Goal: Task Accomplishment & Management: Use online tool/utility

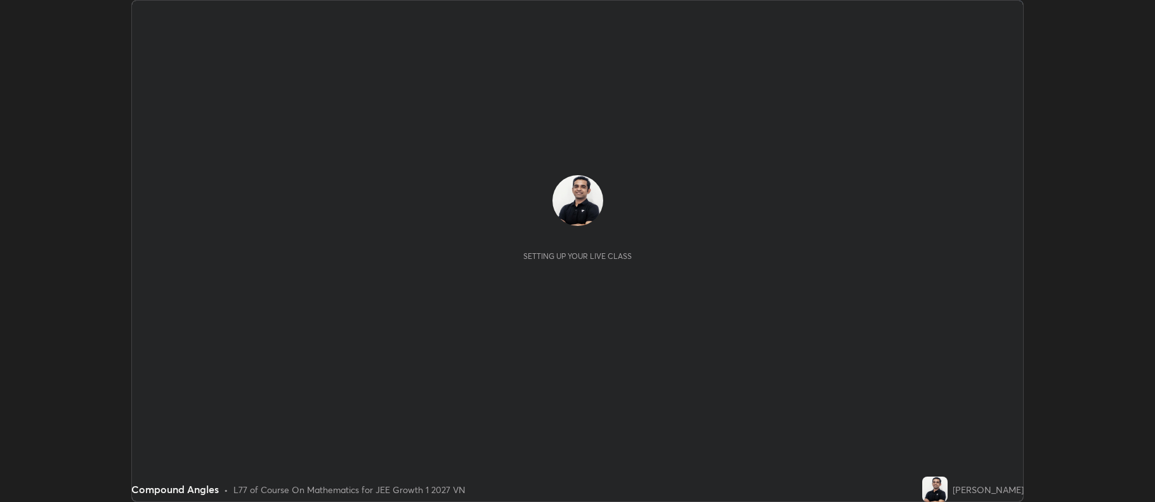
scroll to position [502, 1155]
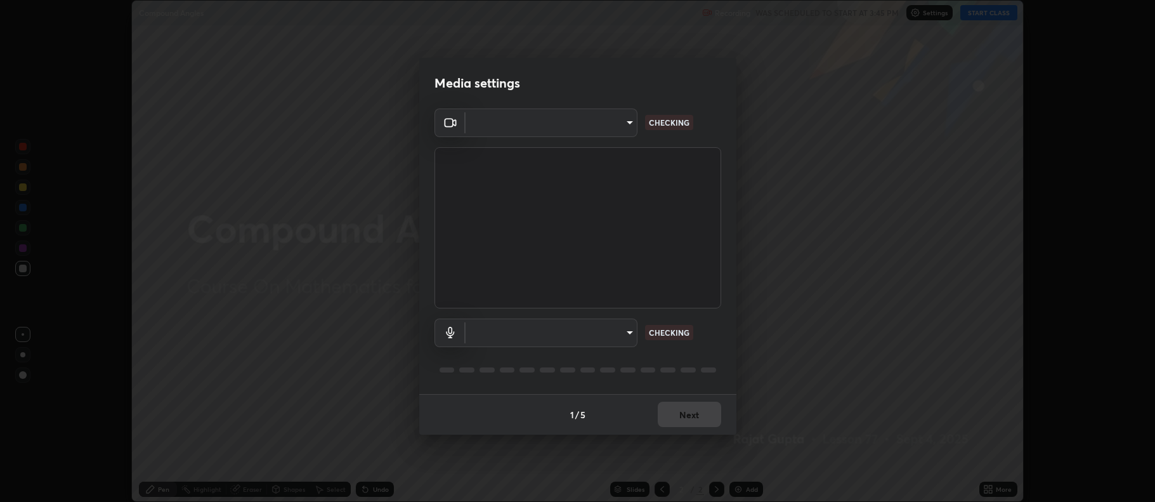
type input "516aff405987d273e063f32cb7a884c6bfcf45826045b825bb1863d7a4804d13"
type input "default"
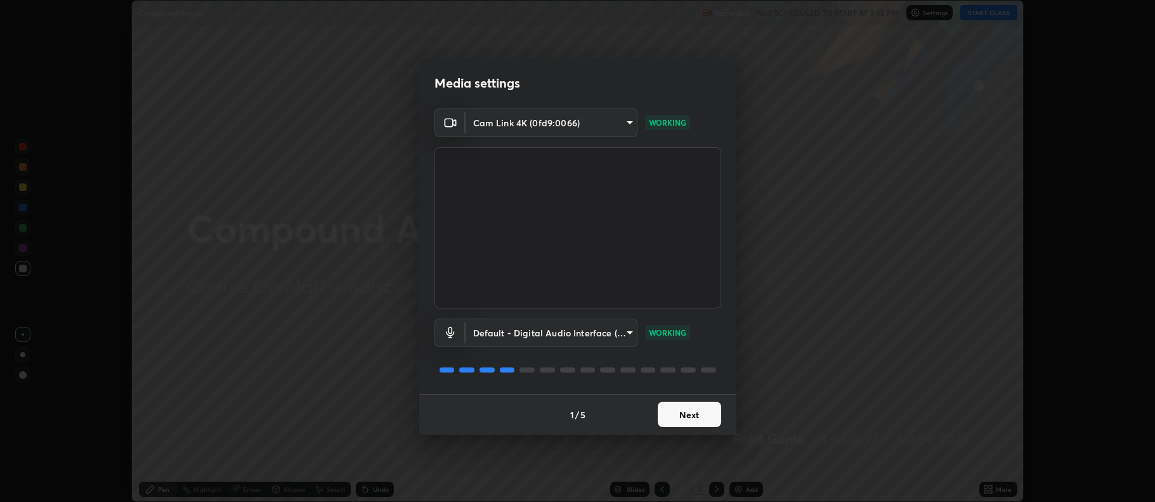
click at [695, 415] on button "Next" at bounding box center [689, 413] width 63 height 25
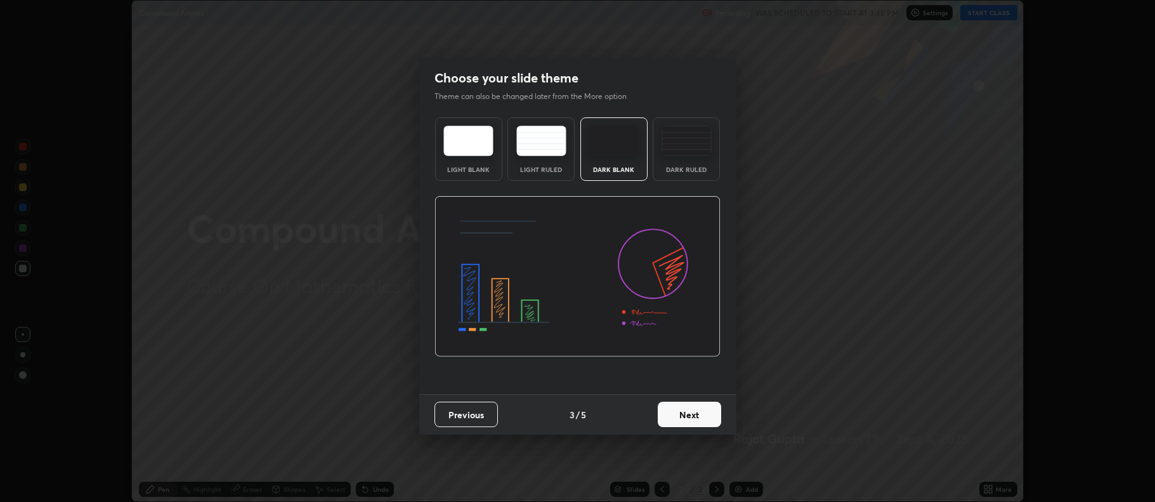
click at [696, 412] on button "Next" at bounding box center [689, 413] width 63 height 25
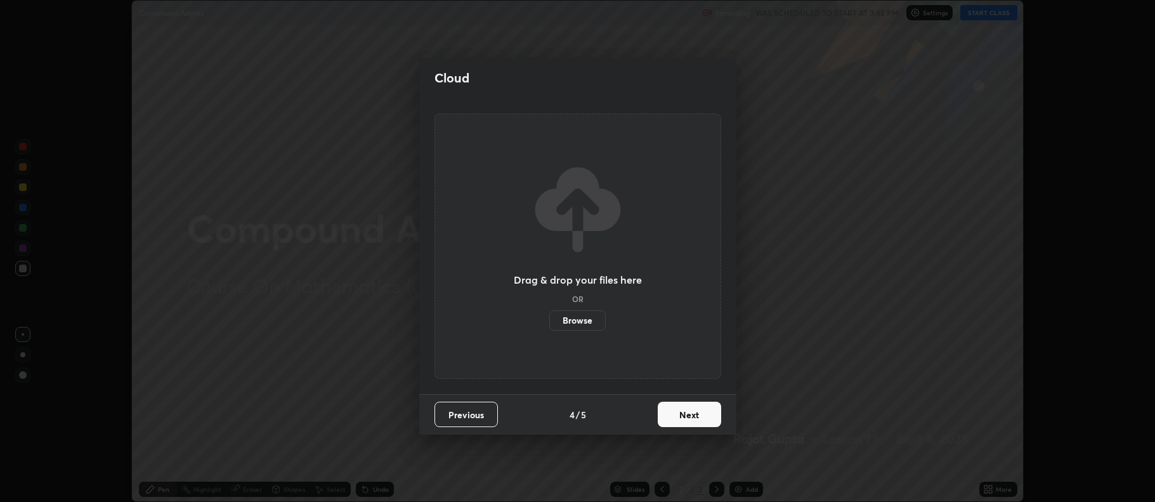
click at [697, 416] on button "Next" at bounding box center [689, 413] width 63 height 25
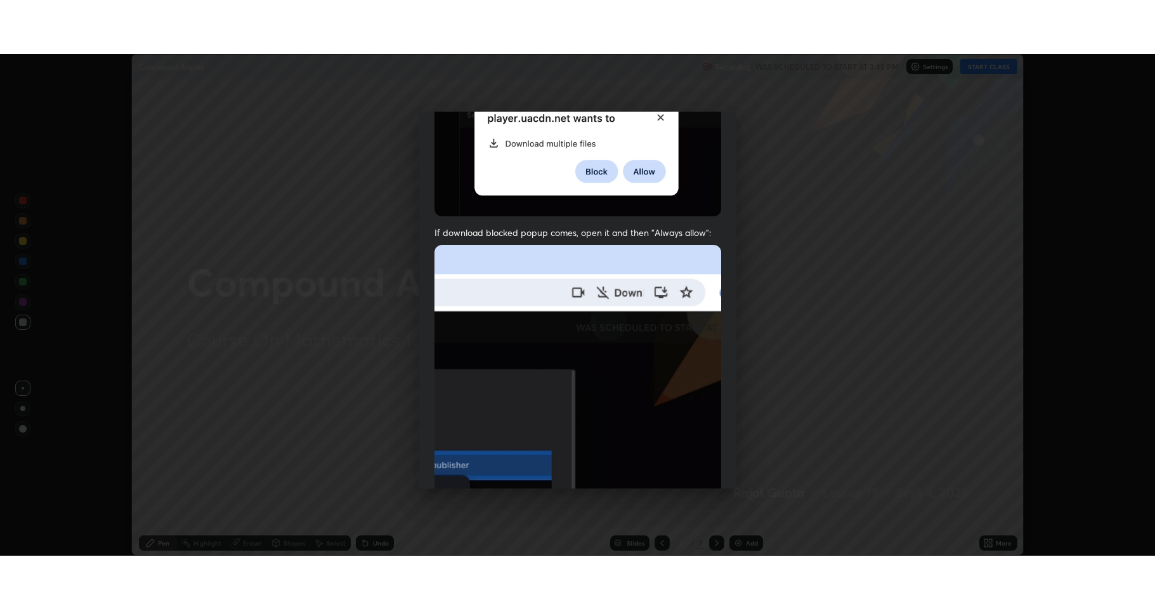
scroll to position [257, 0]
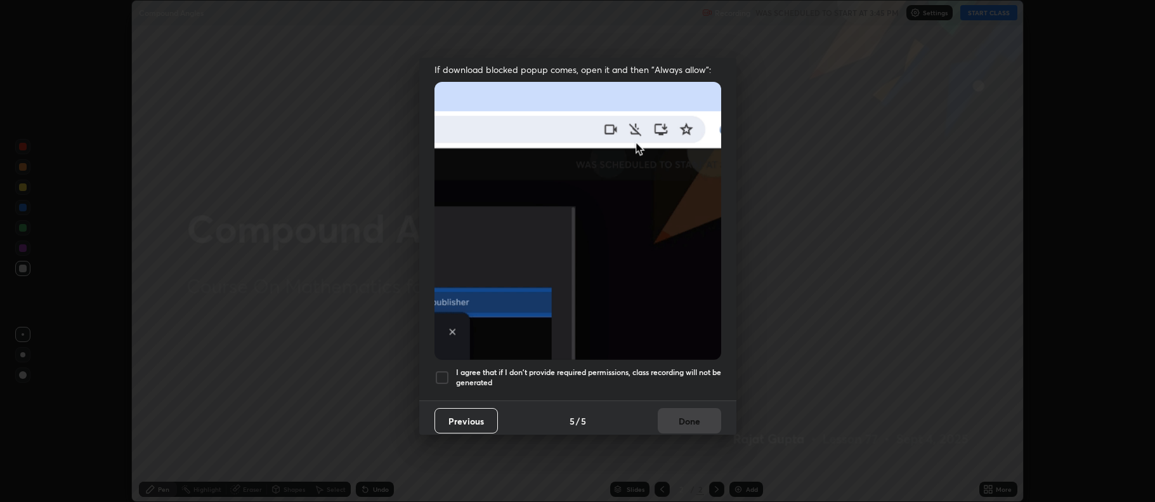
click at [593, 370] on h5 "I agree that if I don't provide required permissions, class recording will not …" at bounding box center [588, 377] width 265 height 20
click at [685, 422] on button "Done" at bounding box center [689, 420] width 63 height 25
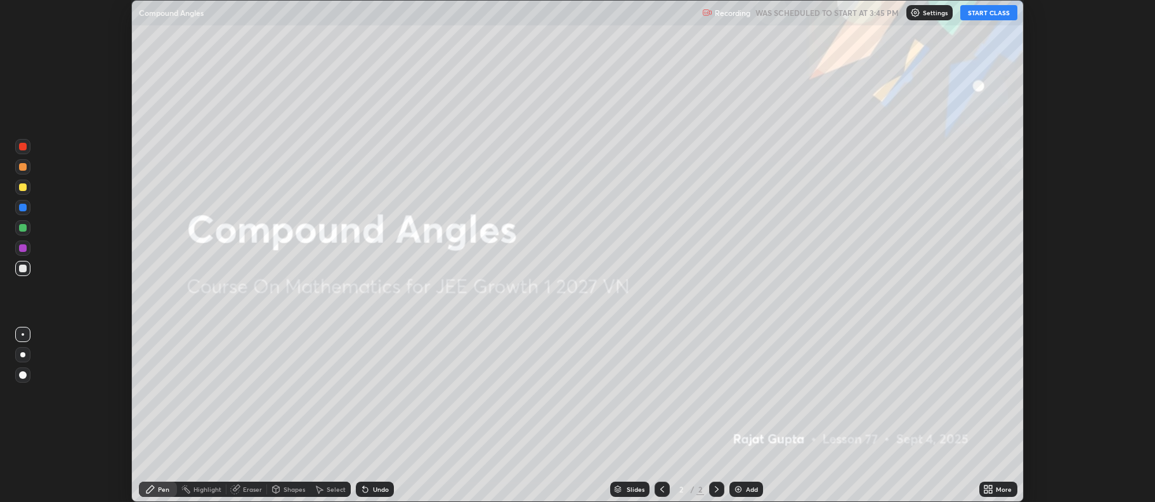
click at [987, 17] on button "START CLASS" at bounding box center [988, 12] width 57 height 15
click at [992, 14] on button "START CLASS" at bounding box center [988, 12] width 57 height 15
click at [993, 490] on icon at bounding box center [988, 489] width 10 height 10
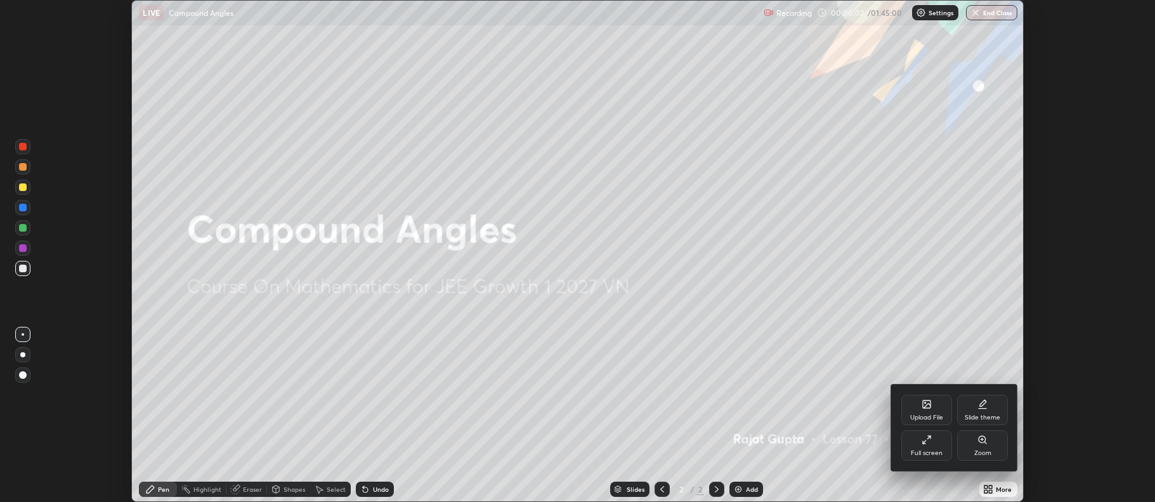
click at [937, 456] on div "Full screen" at bounding box center [927, 453] width 32 height 6
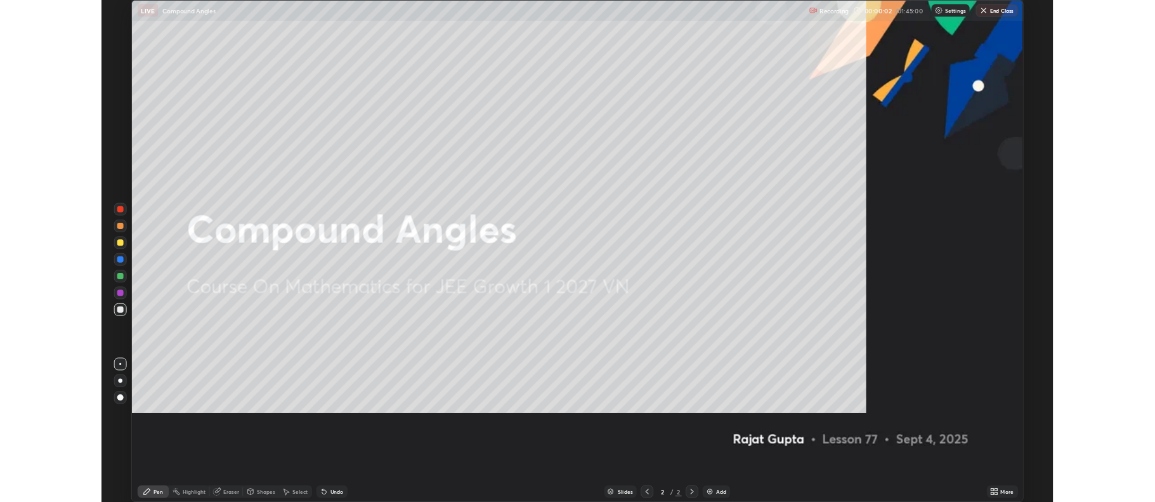
scroll to position [609, 1155]
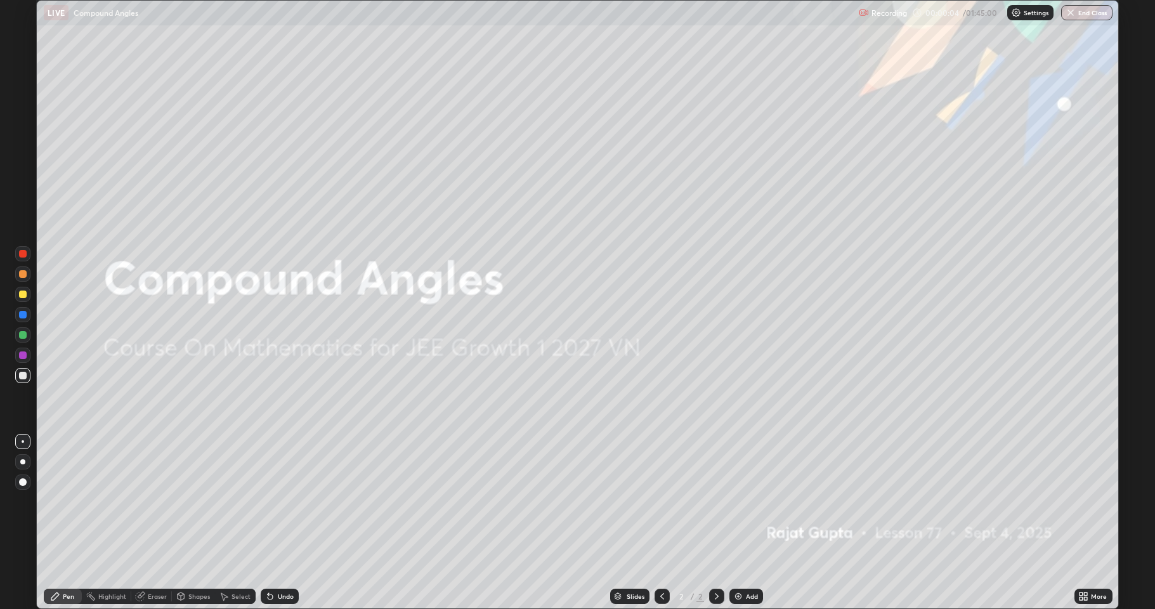
click at [746, 501] on div "Add" at bounding box center [752, 596] width 12 height 6
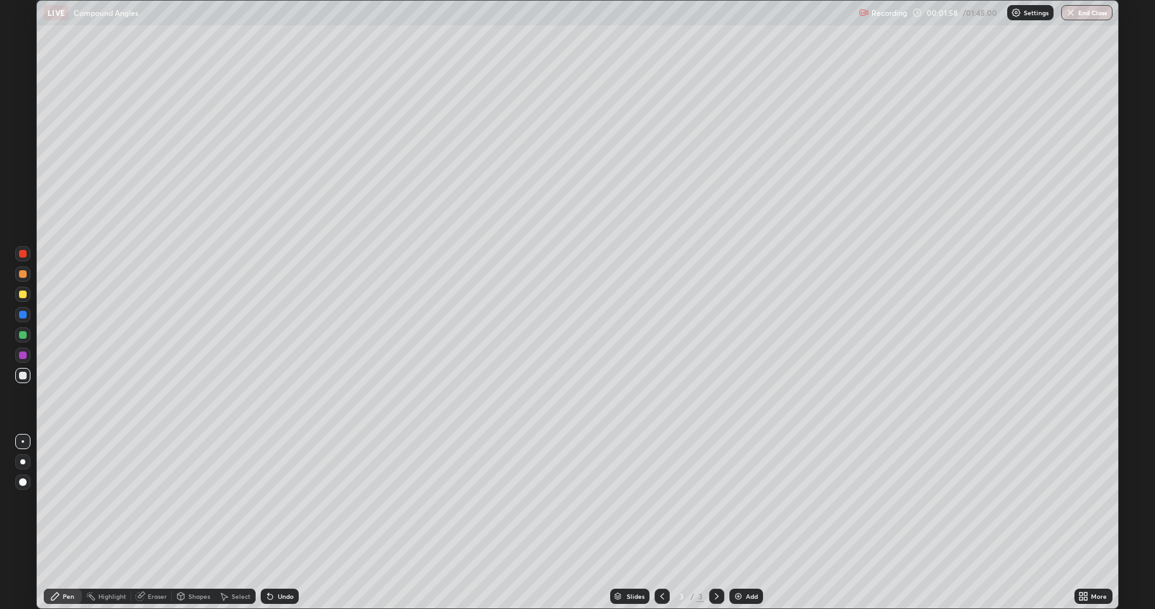
click at [1087, 501] on icon at bounding box center [1085, 593] width 3 height 3
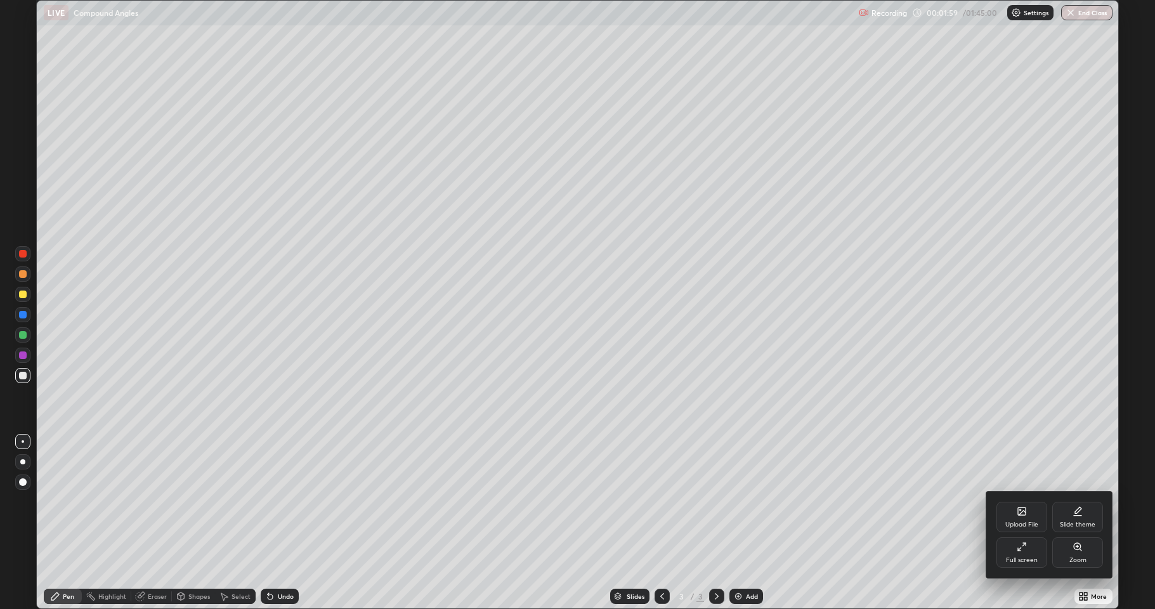
click at [1020, 501] on div "Upload File" at bounding box center [1021, 524] width 33 height 6
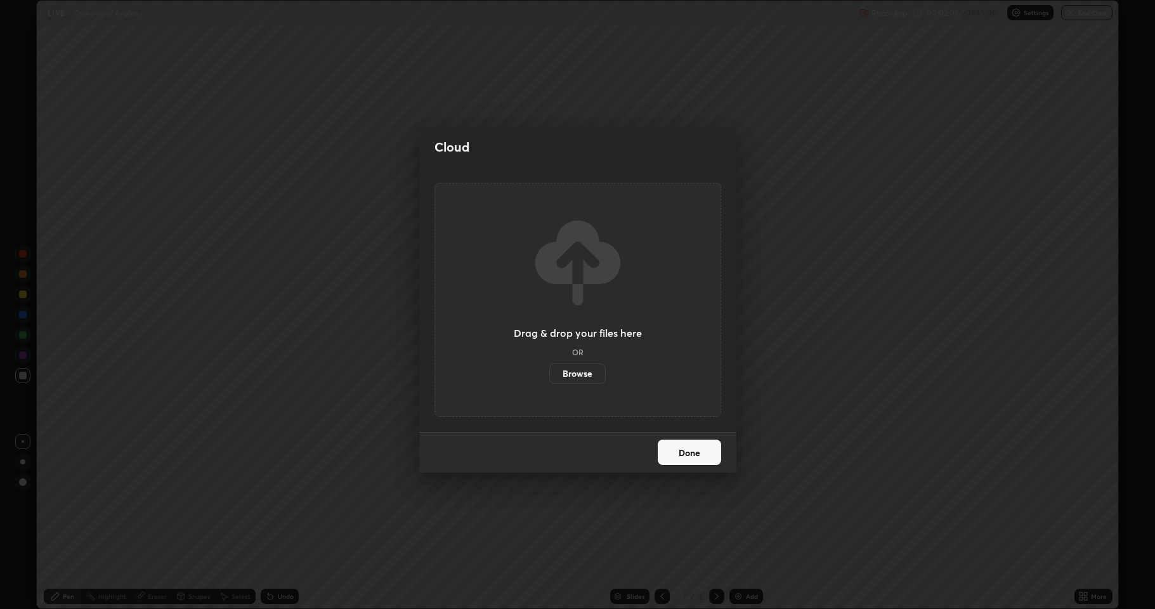
click at [589, 375] on label "Browse" at bounding box center [577, 373] width 56 height 20
click at [549, 375] on input "Browse" at bounding box center [549, 373] width 0 height 20
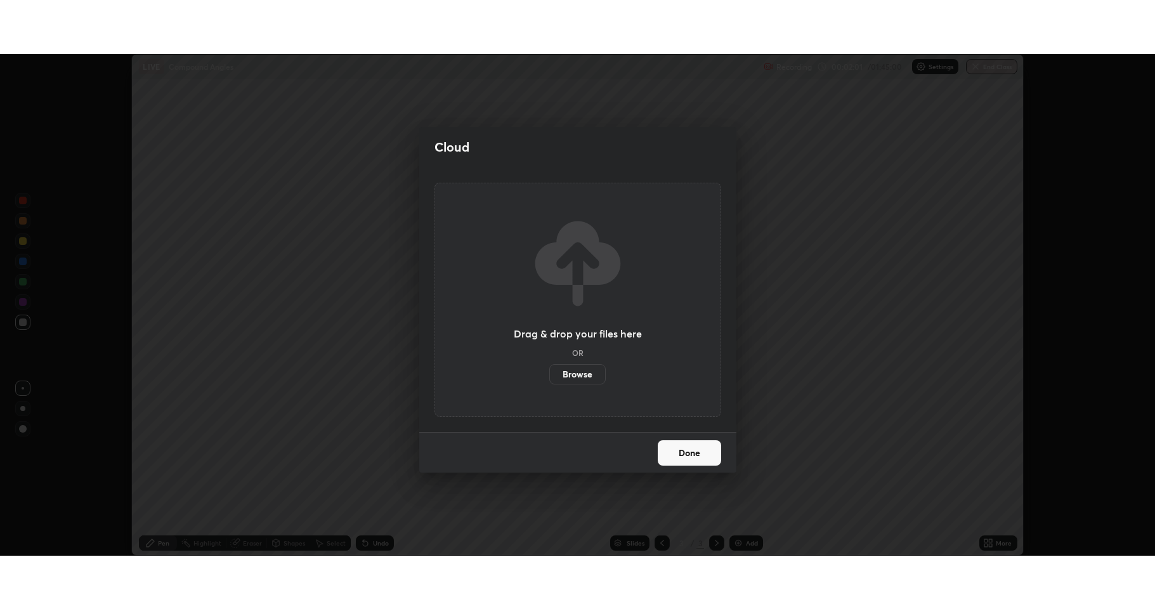
scroll to position [62905, 62252]
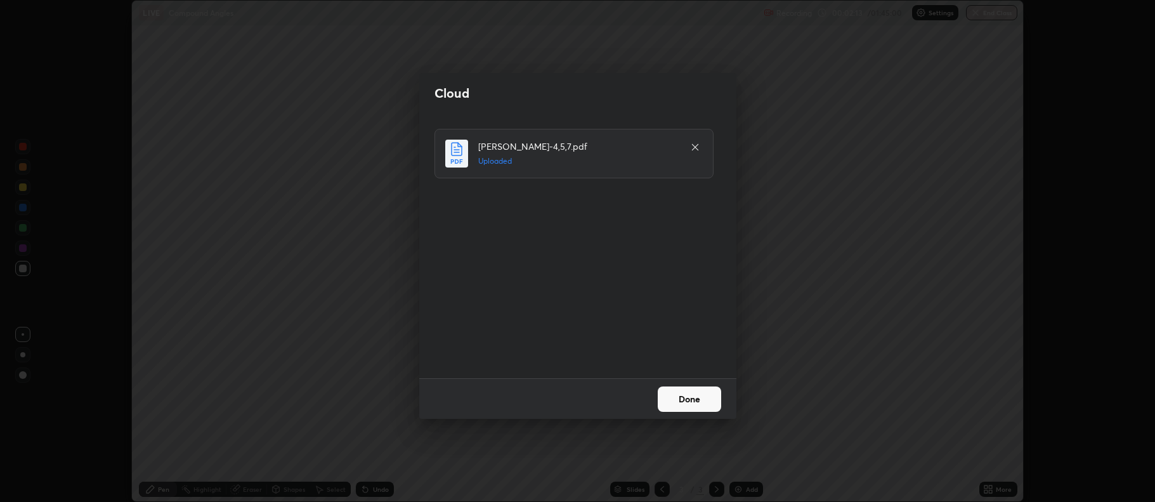
click at [680, 394] on button "Done" at bounding box center [689, 398] width 63 height 25
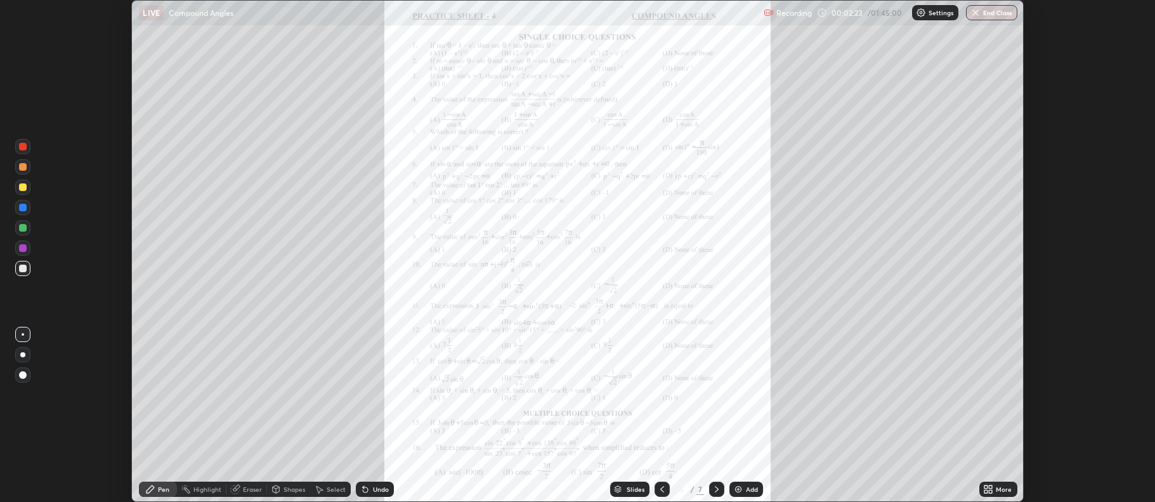
click at [992, 486] on icon at bounding box center [990, 486] width 3 height 3
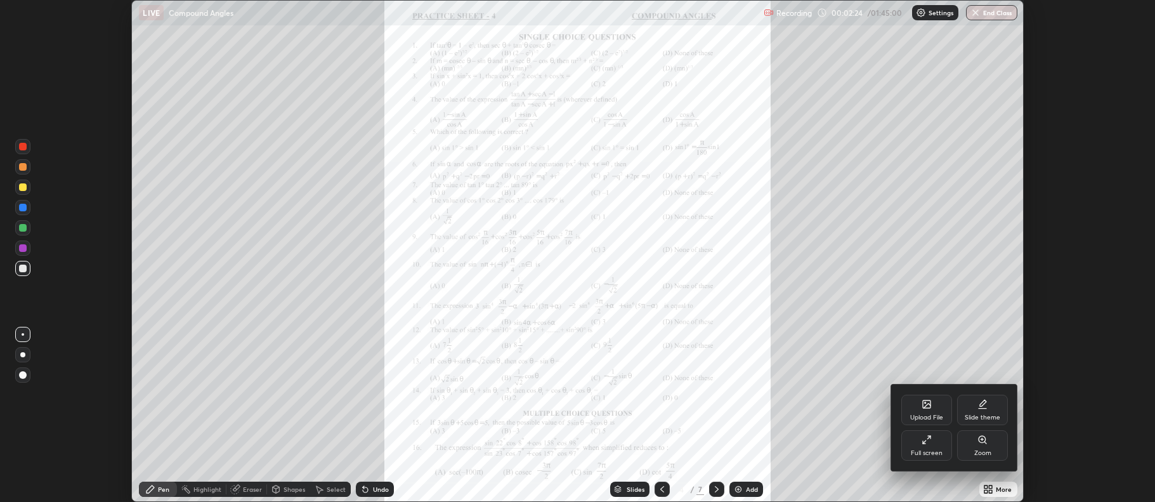
click at [936, 450] on div "Full screen" at bounding box center [927, 453] width 32 height 6
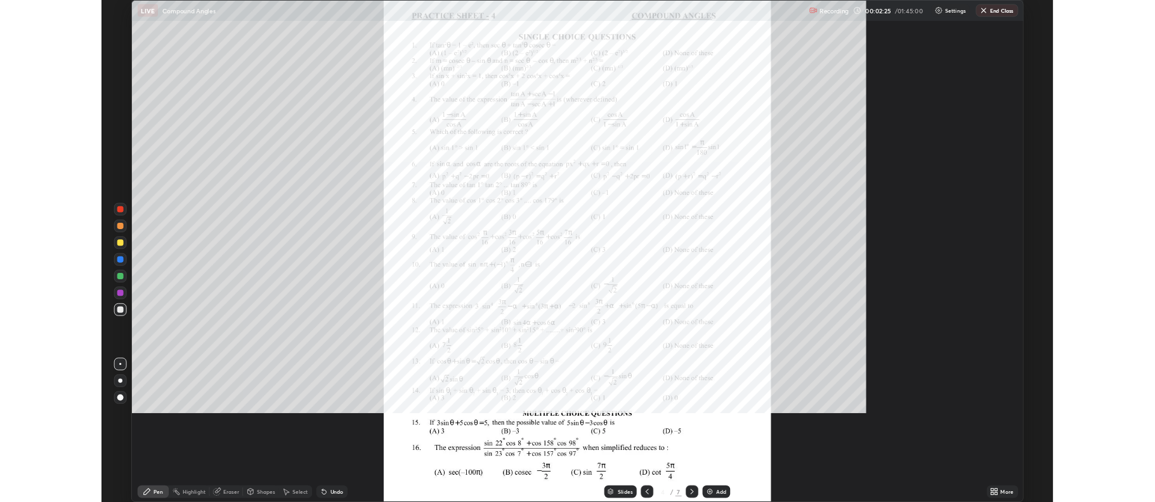
scroll to position [609, 1155]
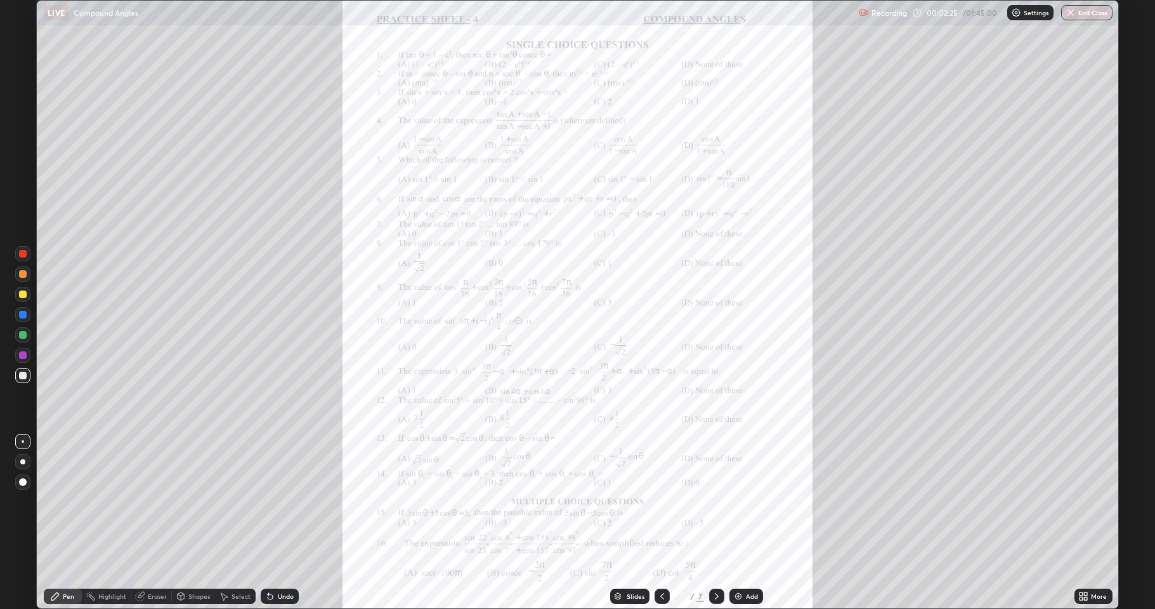
click at [1086, 501] on icon at bounding box center [1085, 598] width 3 height 3
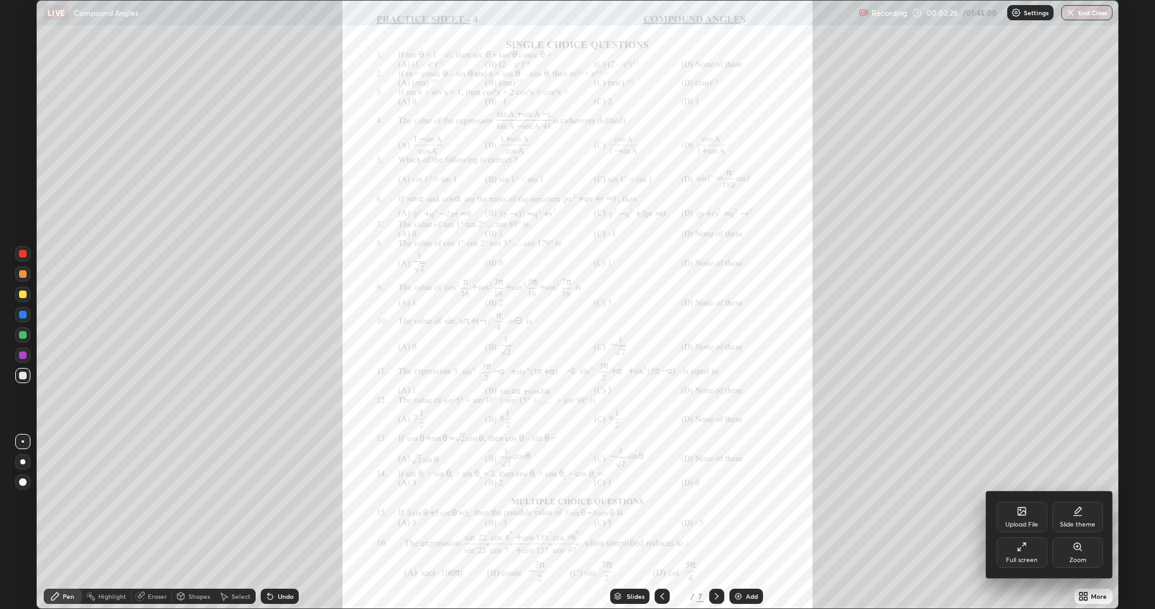
click at [1068, 501] on div "Zoom" at bounding box center [1077, 552] width 51 height 30
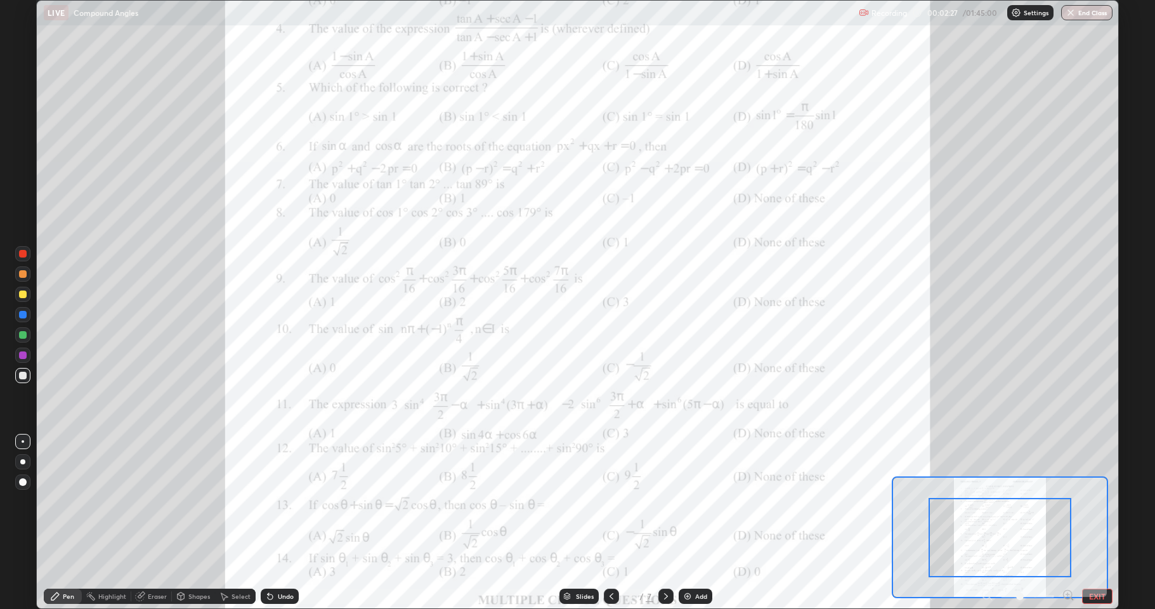
click at [1071, 501] on icon at bounding box center [1071, 598] width 3 height 3
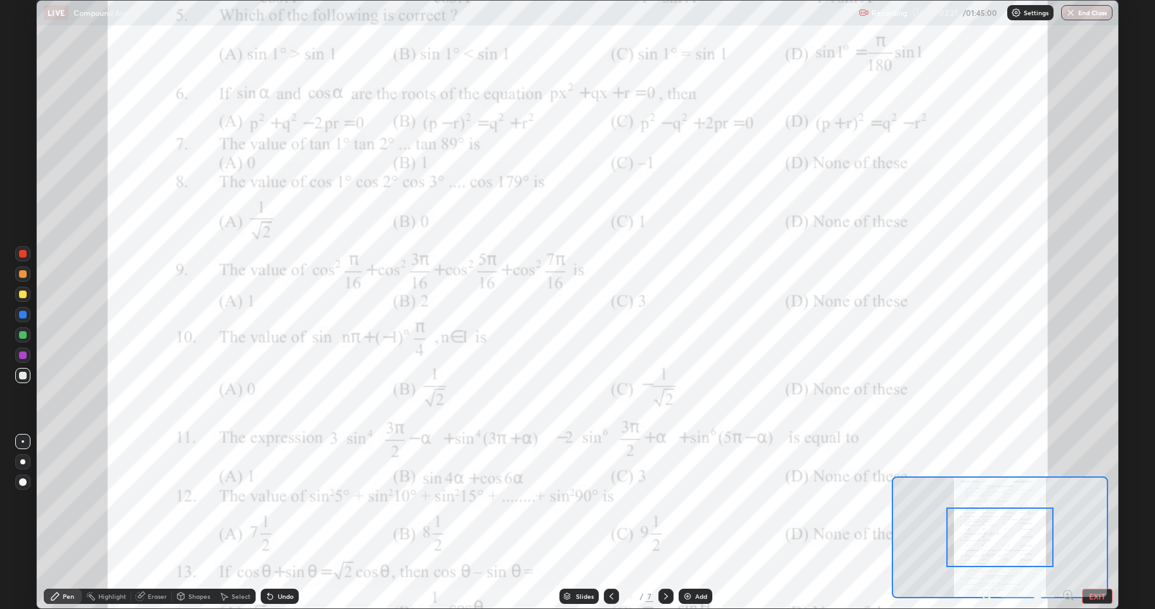
click at [1067, 501] on icon at bounding box center [1066, 594] width 3 height 0
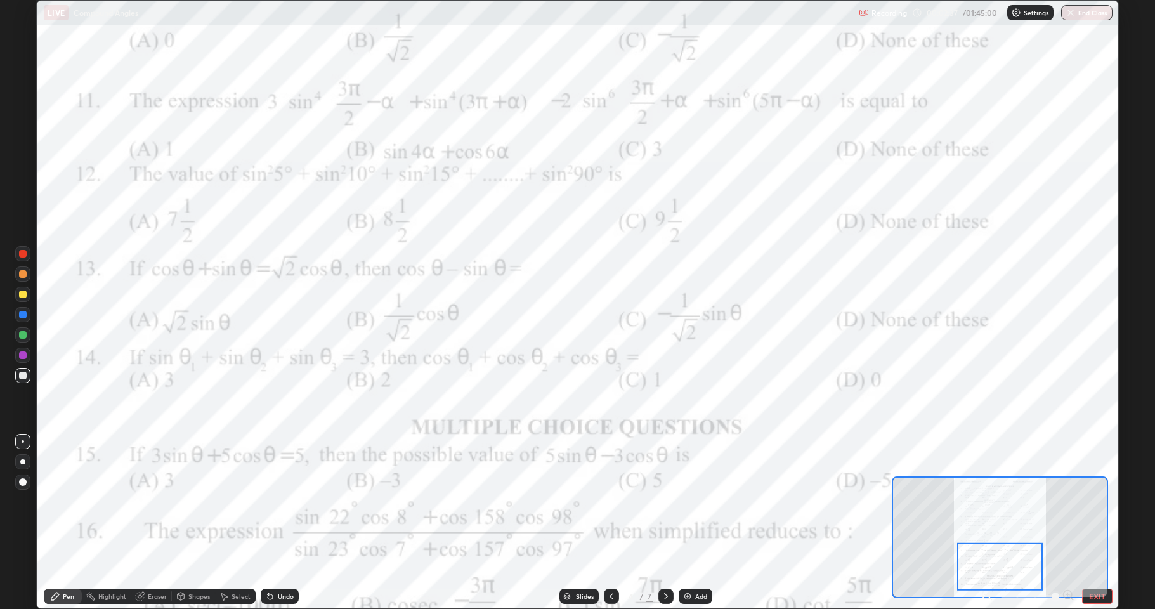
click at [22, 357] on div at bounding box center [23, 355] width 8 height 8
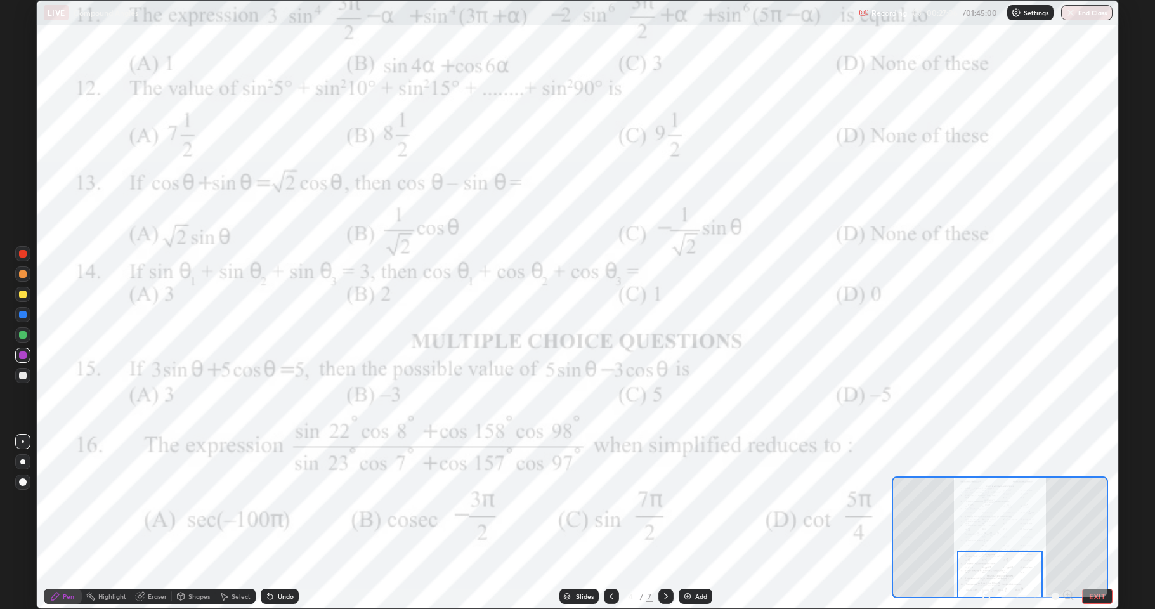
click at [986, 501] on div at bounding box center [1000, 574] width 86 height 48
click at [984, 501] on div at bounding box center [1000, 574] width 86 height 48
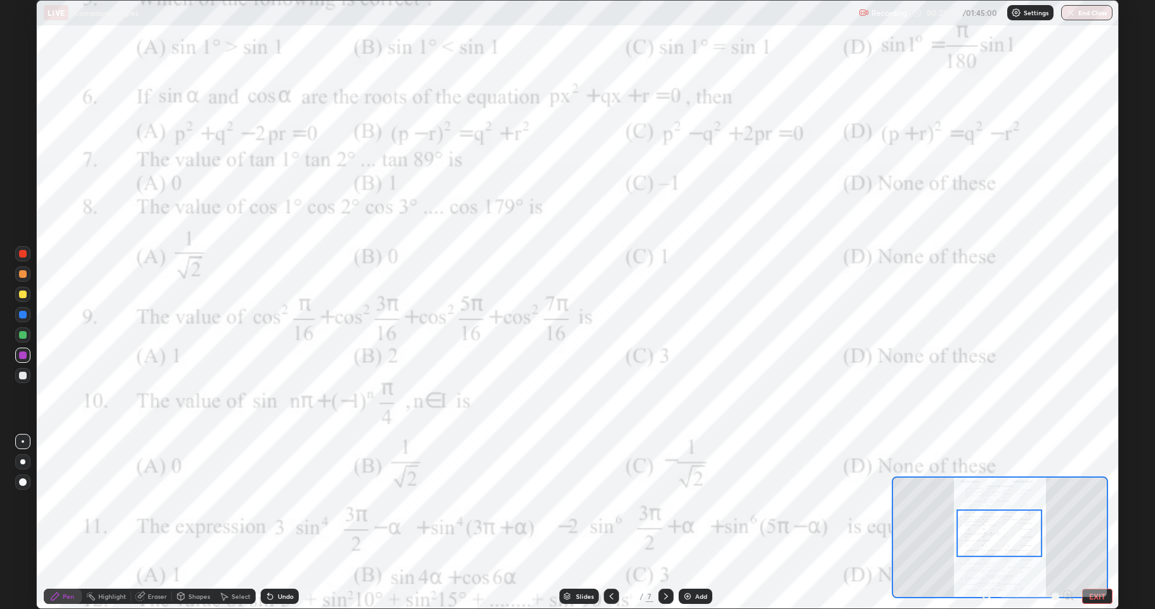
click at [986, 501] on icon at bounding box center [985, 594] width 3 height 0
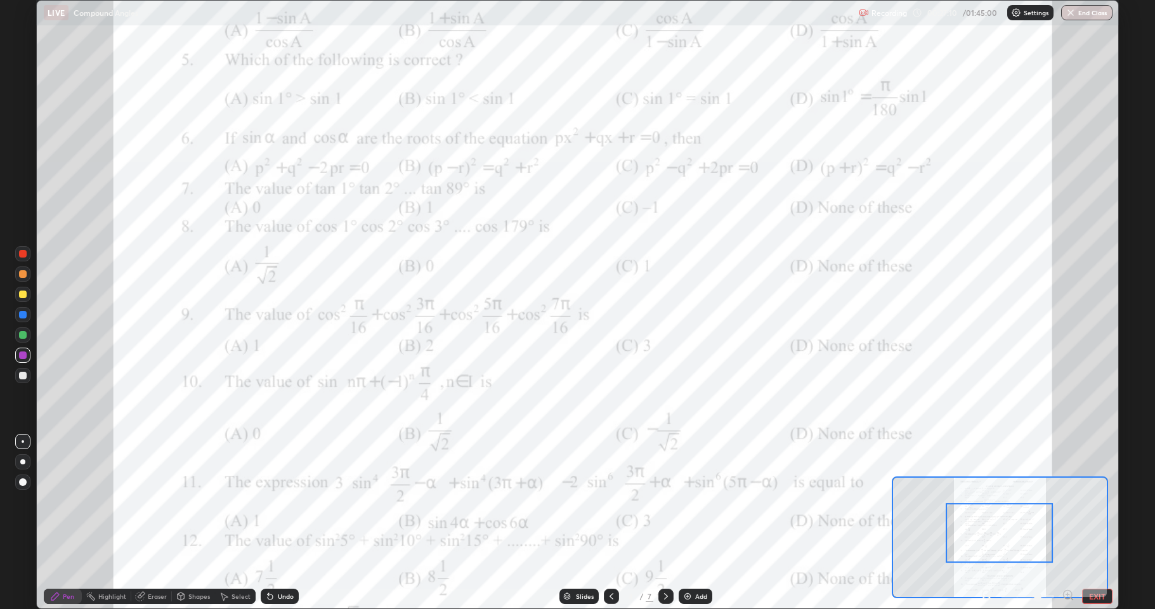
click at [986, 501] on icon at bounding box center [985, 594] width 3 height 0
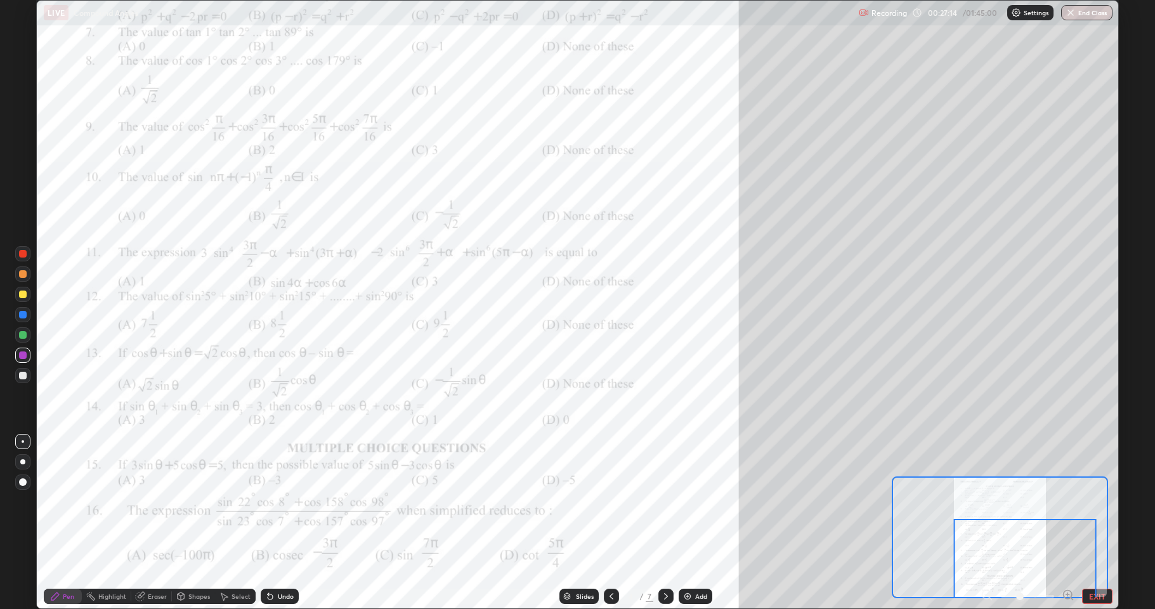
click at [282, 501] on div "Undo" at bounding box center [286, 596] width 16 height 6
click at [20, 295] on div at bounding box center [23, 294] width 8 height 8
click at [665, 501] on icon at bounding box center [666, 596] width 10 height 10
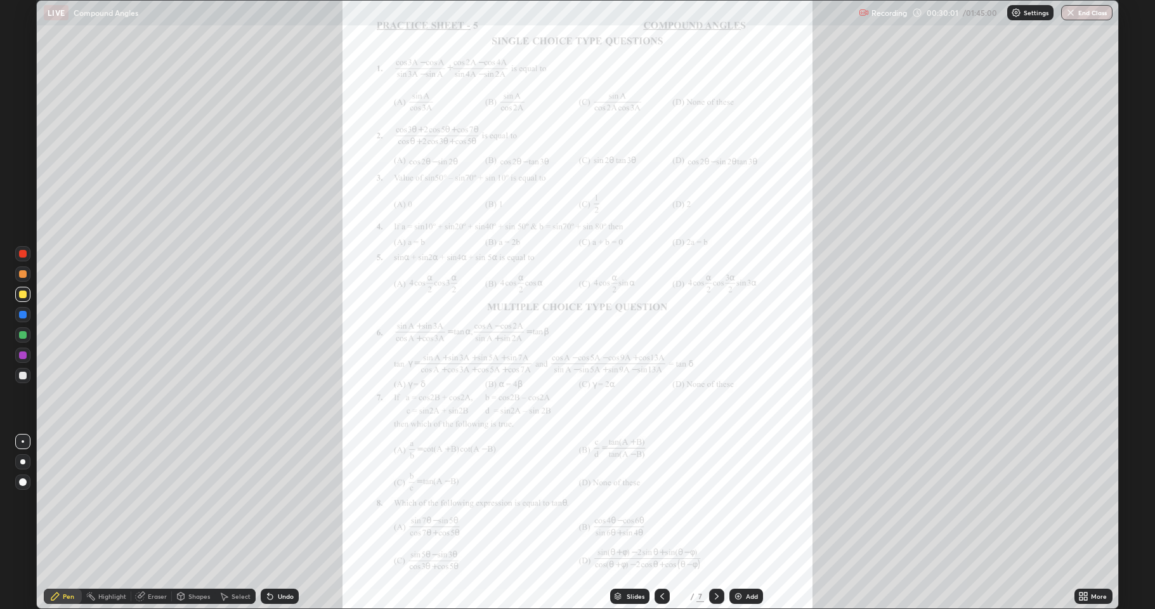
click at [1081, 501] on icon at bounding box center [1080, 593] width 3 height 3
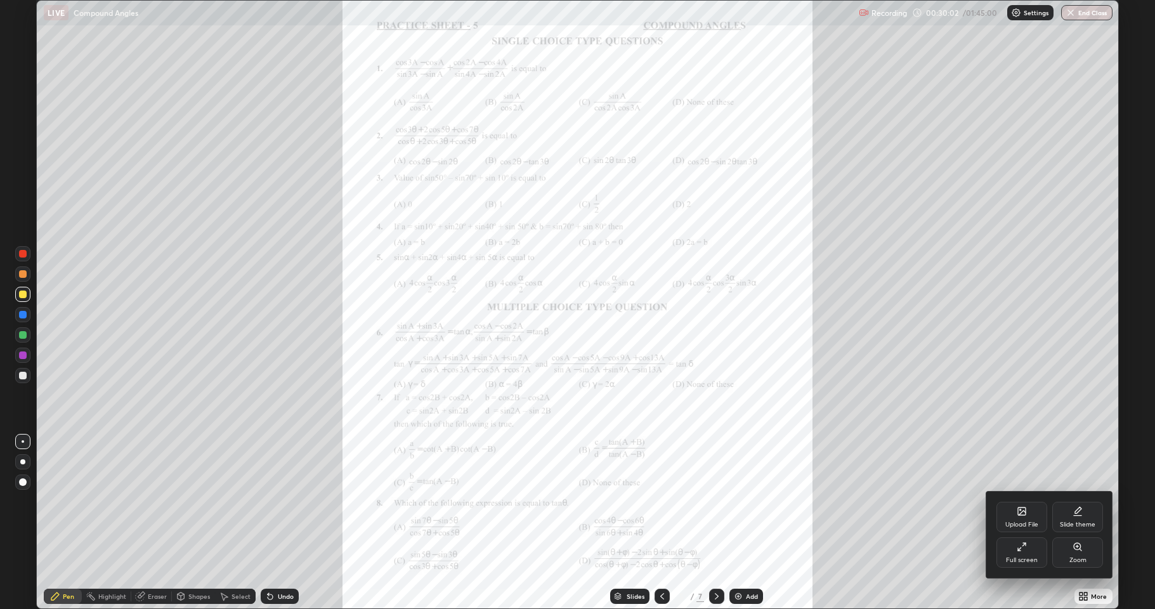
click at [1077, 501] on div "Zoom" at bounding box center [1077, 560] width 17 height 6
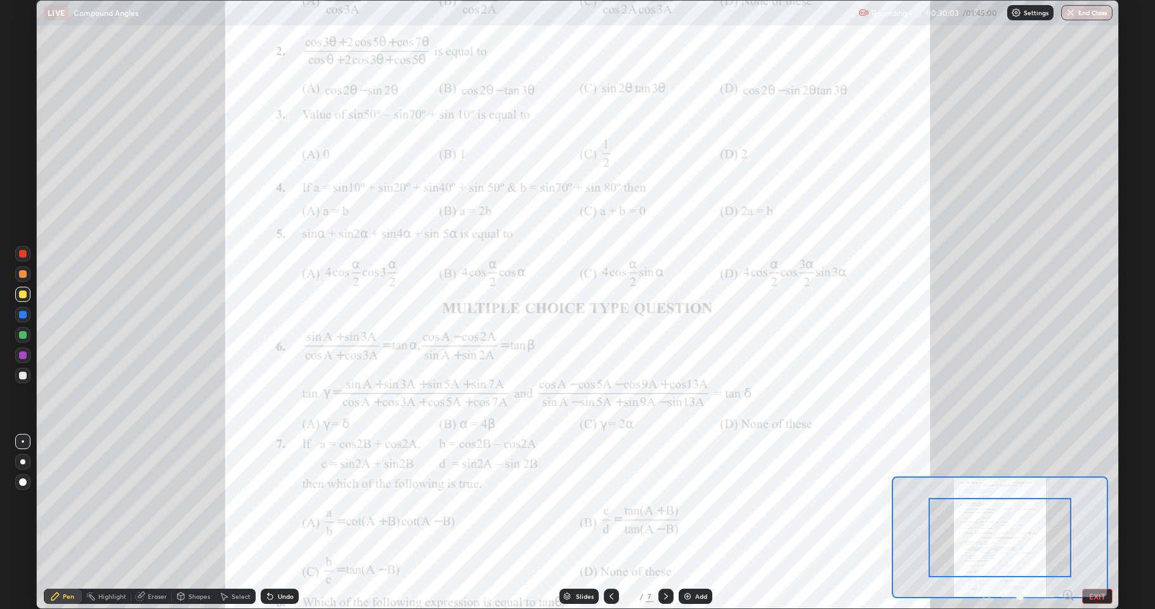
click at [1068, 501] on icon at bounding box center [1067, 594] width 13 height 13
click at [1067, 501] on icon at bounding box center [1066, 594] width 3 height 0
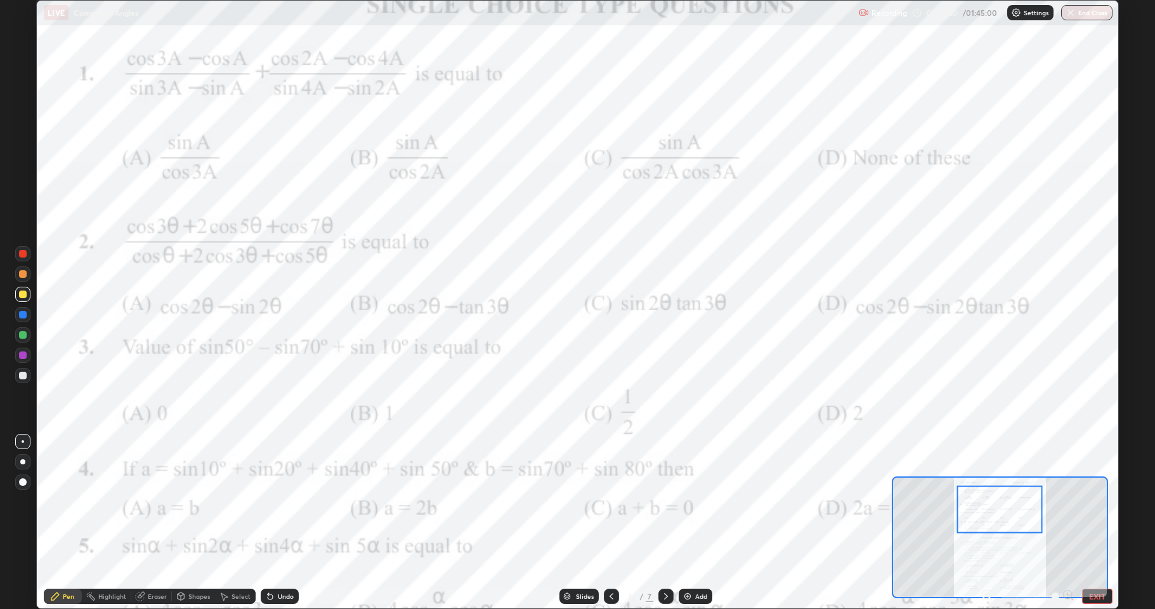
click at [985, 501] on icon at bounding box center [986, 594] width 13 height 13
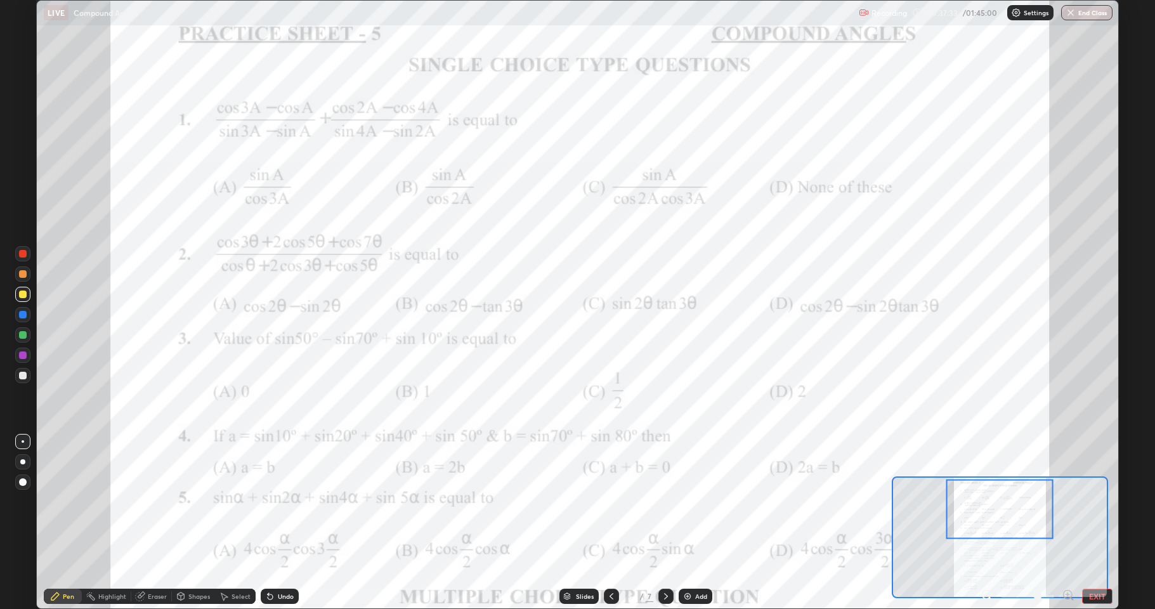
click at [21, 271] on div at bounding box center [23, 274] width 8 height 8
click at [273, 501] on div "Undo" at bounding box center [280, 595] width 38 height 15
click at [272, 501] on div "Undo" at bounding box center [280, 595] width 38 height 15
click at [281, 501] on div "Undo" at bounding box center [286, 596] width 16 height 6
click at [157, 501] on div "Eraser" at bounding box center [157, 596] width 19 height 6
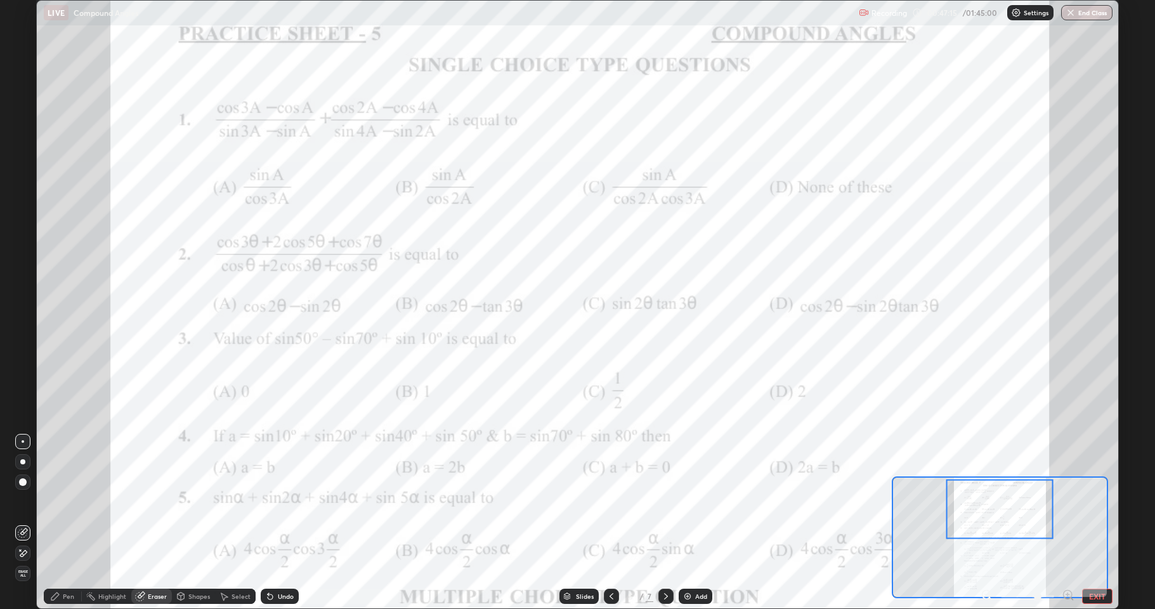
click at [21, 501] on span "Erase all" at bounding box center [23, 573] width 14 height 8
click at [72, 501] on div "Pen" at bounding box center [68, 596] width 11 height 6
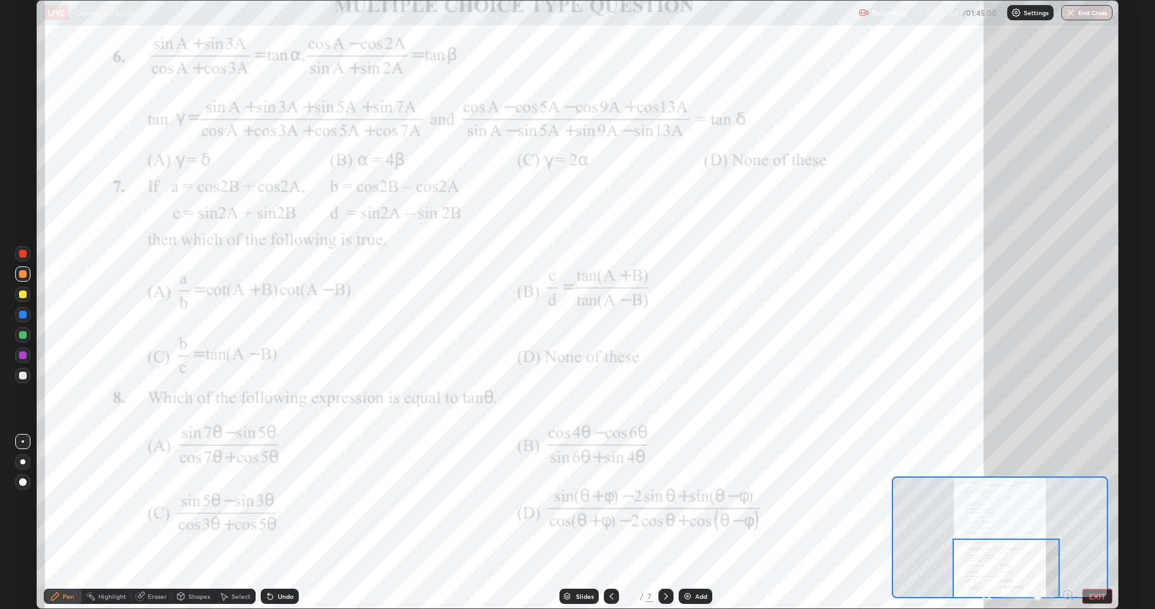
click at [986, 501] on div at bounding box center [1005, 568] width 107 height 60
click at [1096, 501] on button "EXIT" at bounding box center [1097, 595] width 30 height 15
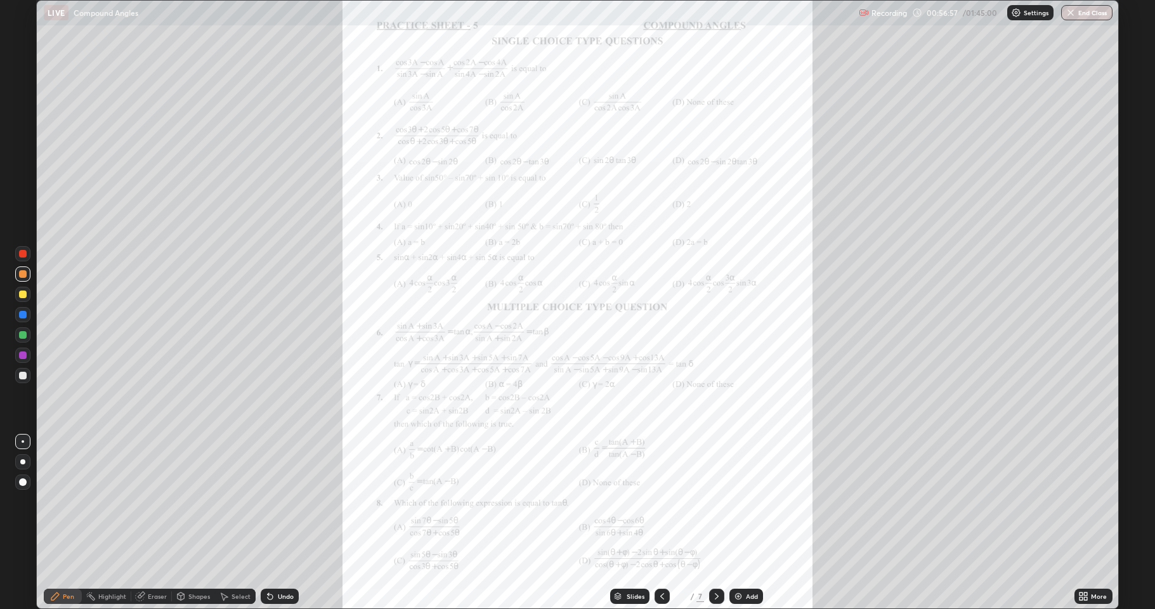
click at [720, 501] on icon at bounding box center [716, 596] width 10 height 10
click at [714, 501] on icon at bounding box center [716, 596] width 10 height 10
click at [661, 501] on icon at bounding box center [662, 596] width 10 height 10
click at [662, 501] on icon at bounding box center [662, 596] width 10 height 10
click at [1096, 501] on div "More" at bounding box center [1093, 595] width 38 height 15
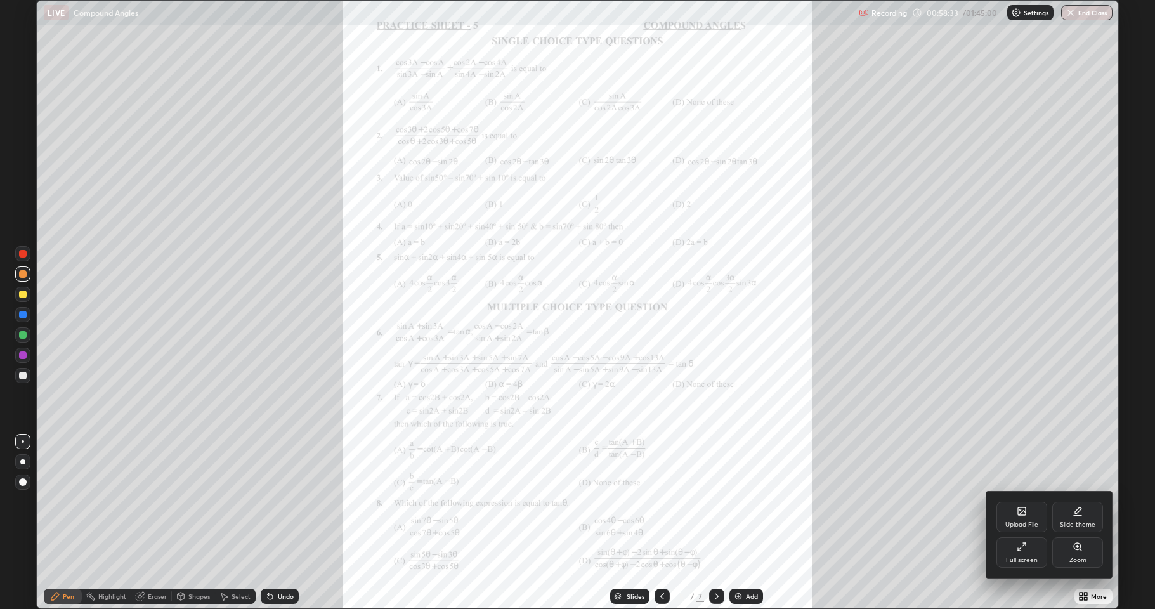
click at [1084, 501] on div "Zoom" at bounding box center [1077, 560] width 17 height 6
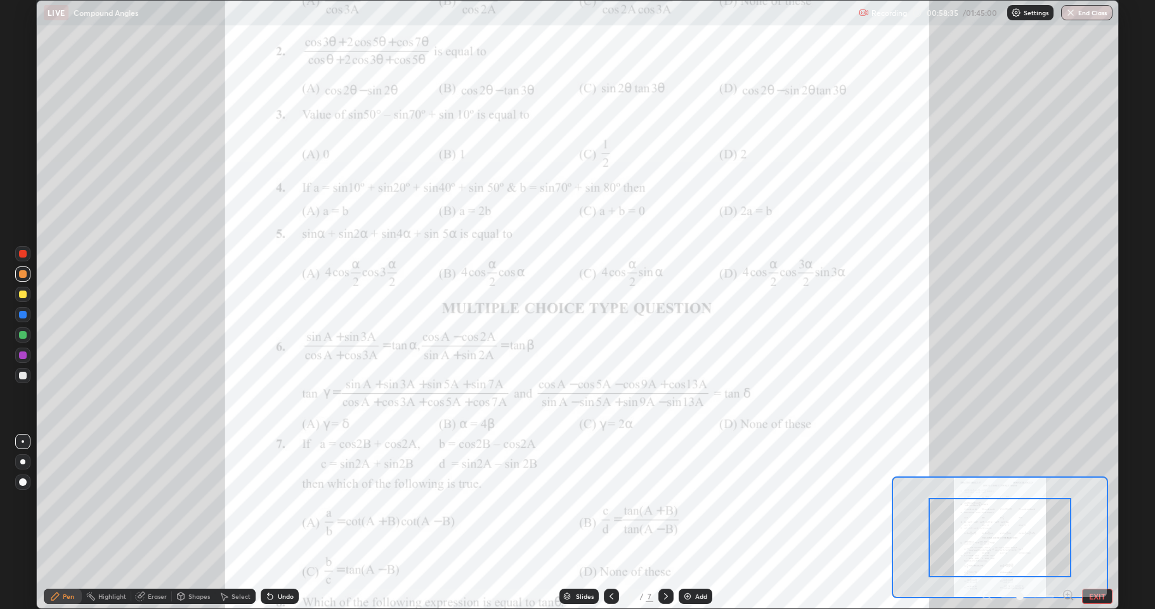
click at [1068, 501] on icon at bounding box center [1067, 594] width 13 height 13
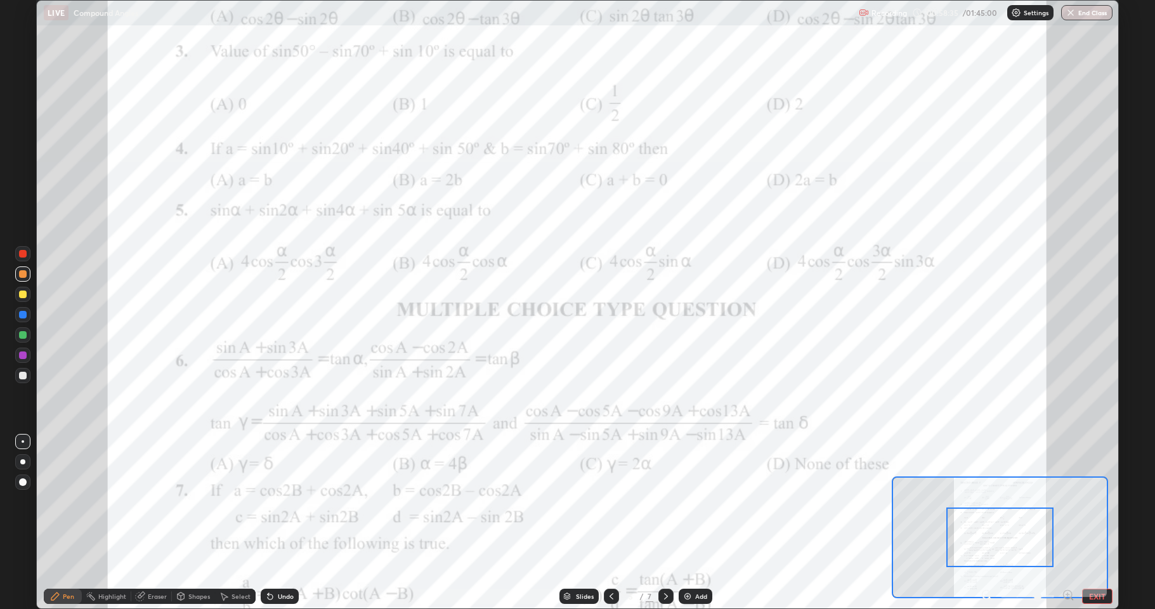
click at [1068, 501] on icon at bounding box center [1067, 594] width 13 height 13
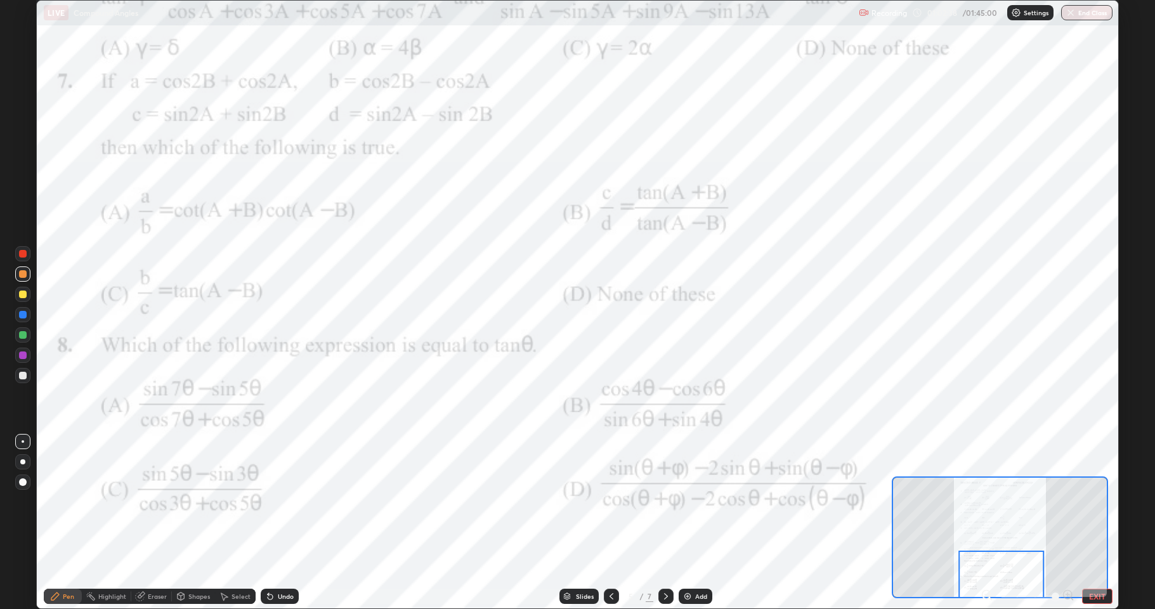
click at [665, 501] on icon at bounding box center [666, 596] width 10 height 10
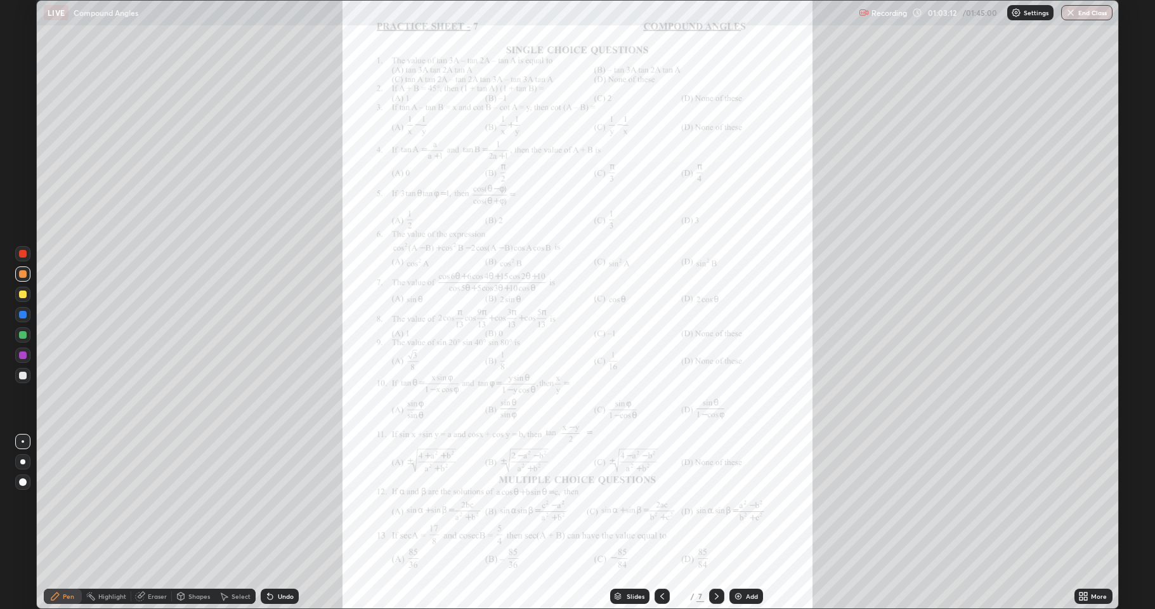
click at [1081, 501] on icon at bounding box center [1080, 593] width 3 height 3
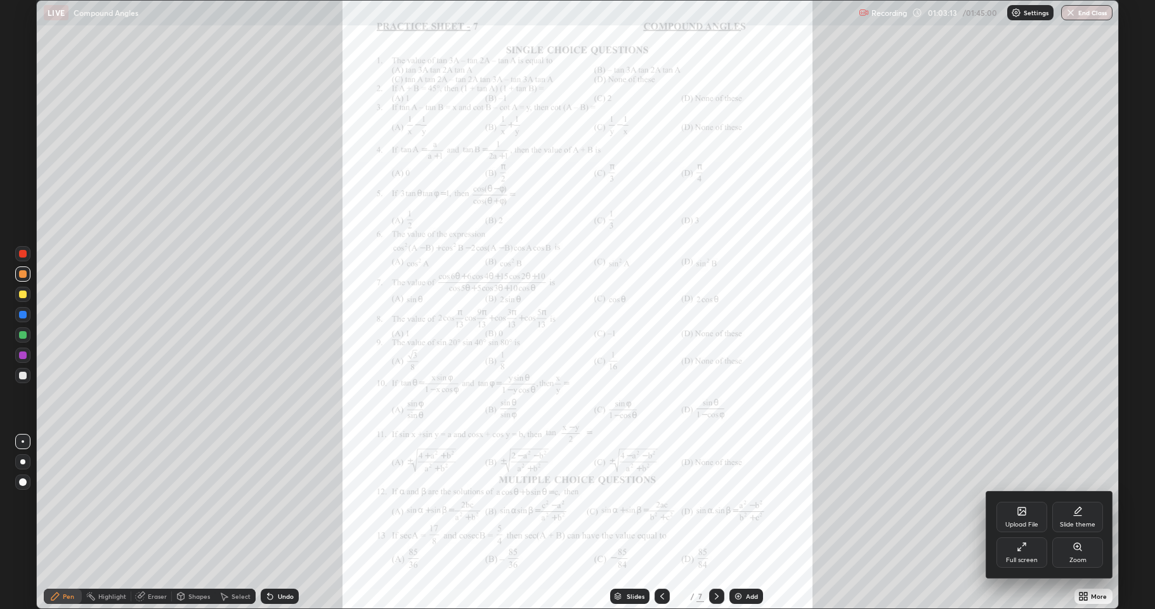
click at [1028, 501] on div "Full screen" at bounding box center [1021, 552] width 51 height 30
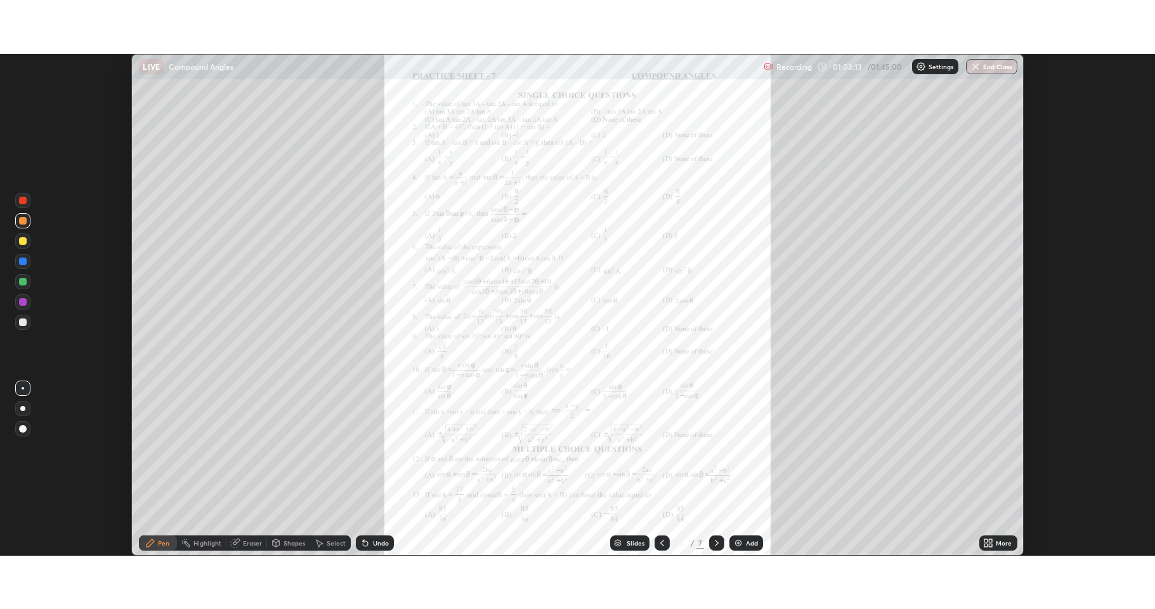
scroll to position [62905, 62252]
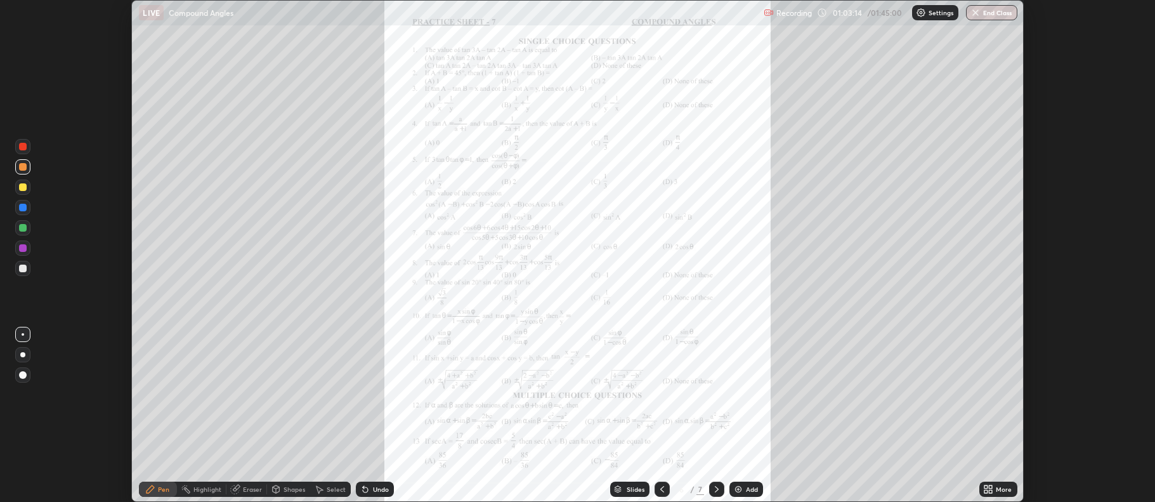
click at [1005, 488] on div "More" at bounding box center [1003, 489] width 16 height 6
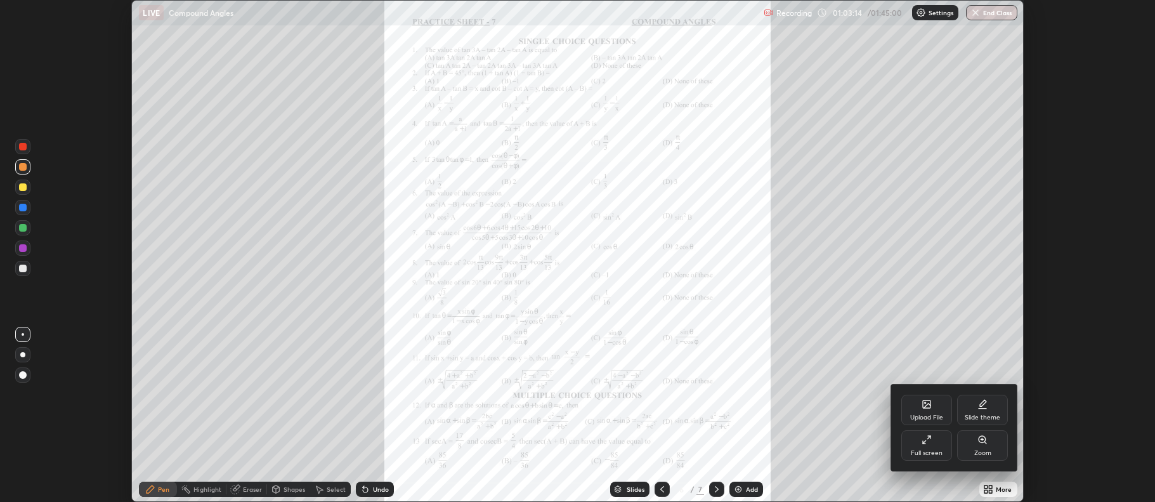
click at [946, 452] on div "Full screen" at bounding box center [926, 445] width 51 height 30
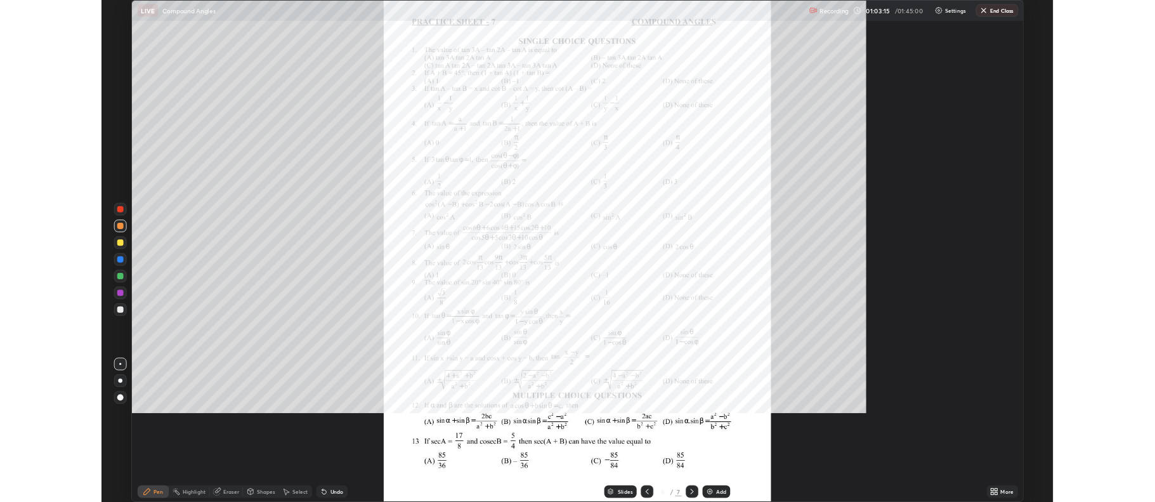
scroll to position [609, 1155]
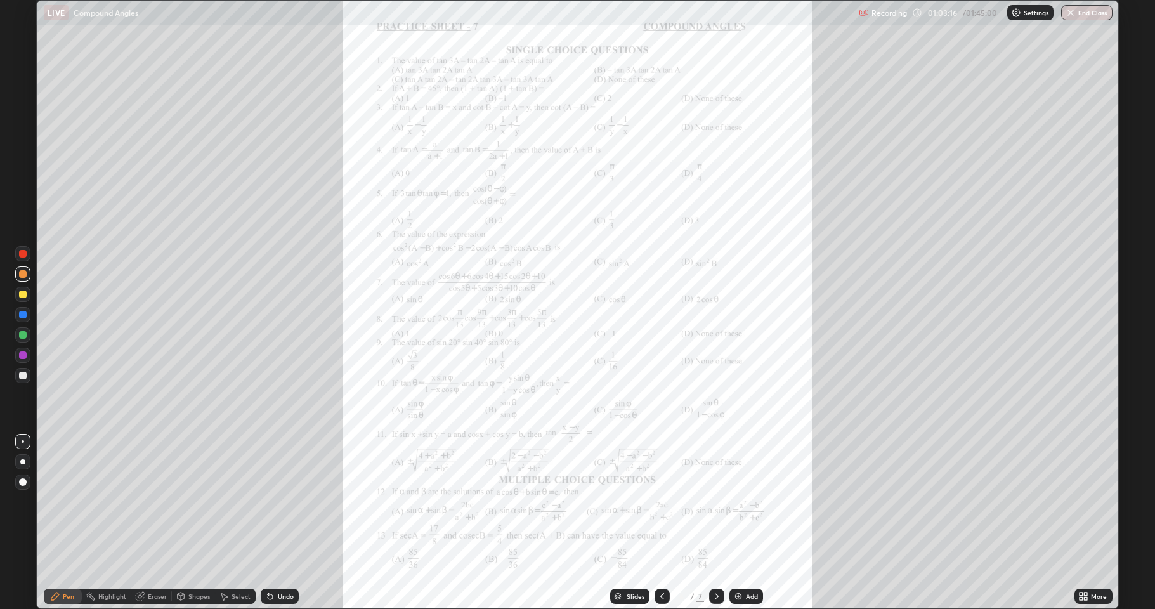
click at [1086, 501] on icon at bounding box center [1085, 598] width 3 height 3
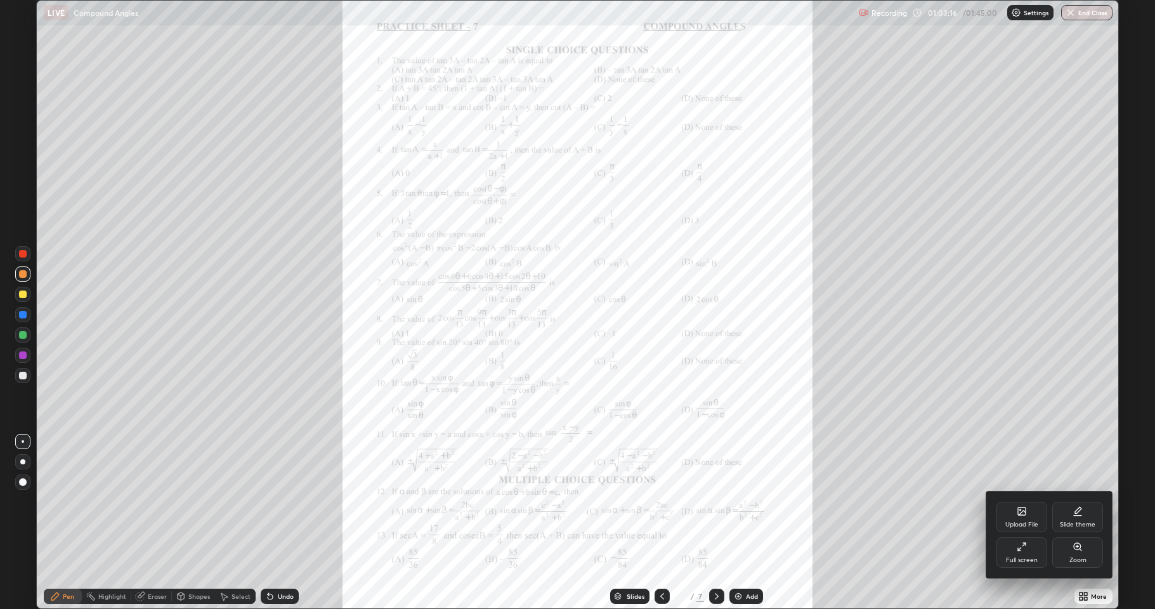
click at [1079, 501] on div "Zoom" at bounding box center [1077, 560] width 17 height 6
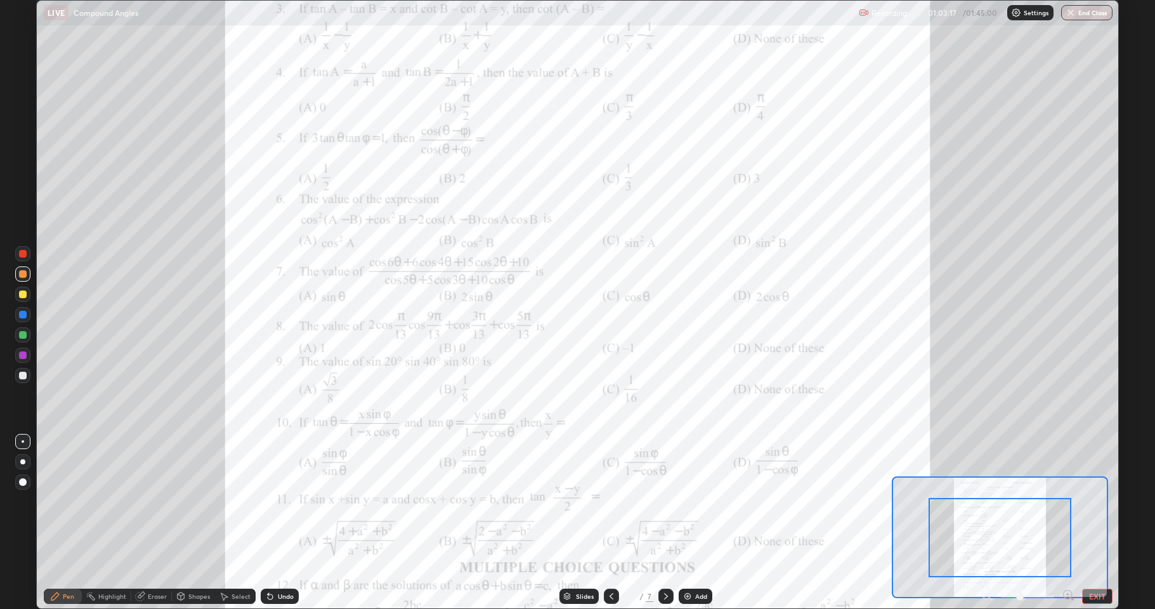
click at [1067, 501] on icon at bounding box center [1066, 594] width 3 height 0
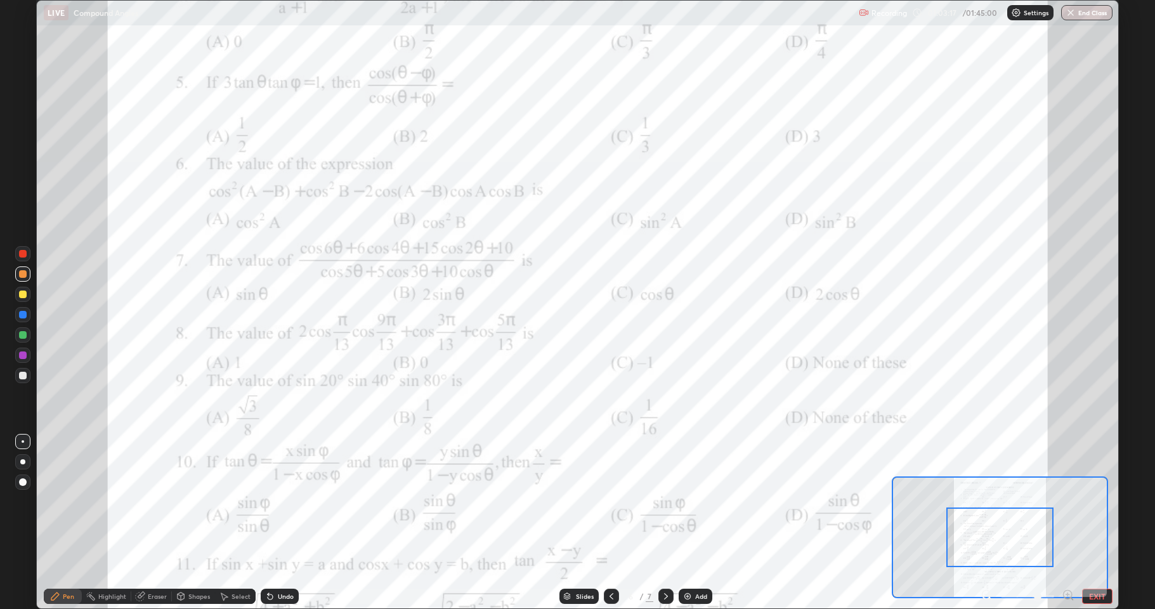
click at [1066, 501] on icon at bounding box center [1067, 594] width 13 height 13
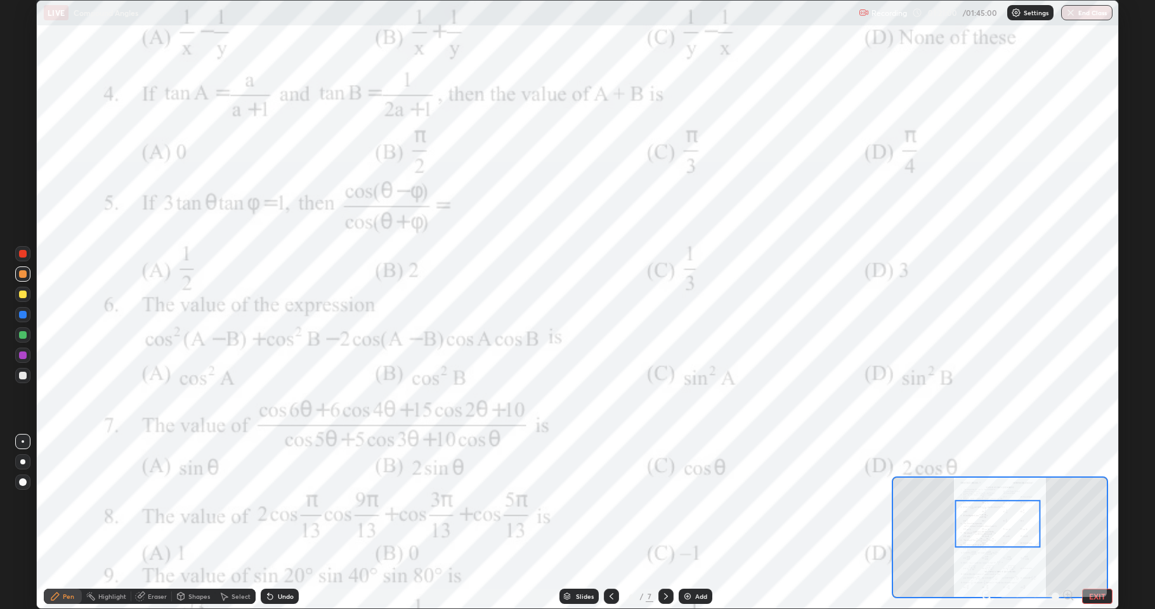
click at [150, 501] on div "Eraser" at bounding box center [157, 596] width 19 height 6
click at [23, 501] on span "Erase all" at bounding box center [23, 573] width 14 height 8
click at [278, 501] on div "Undo" at bounding box center [286, 596] width 16 height 6
click at [272, 501] on icon at bounding box center [270, 596] width 10 height 10
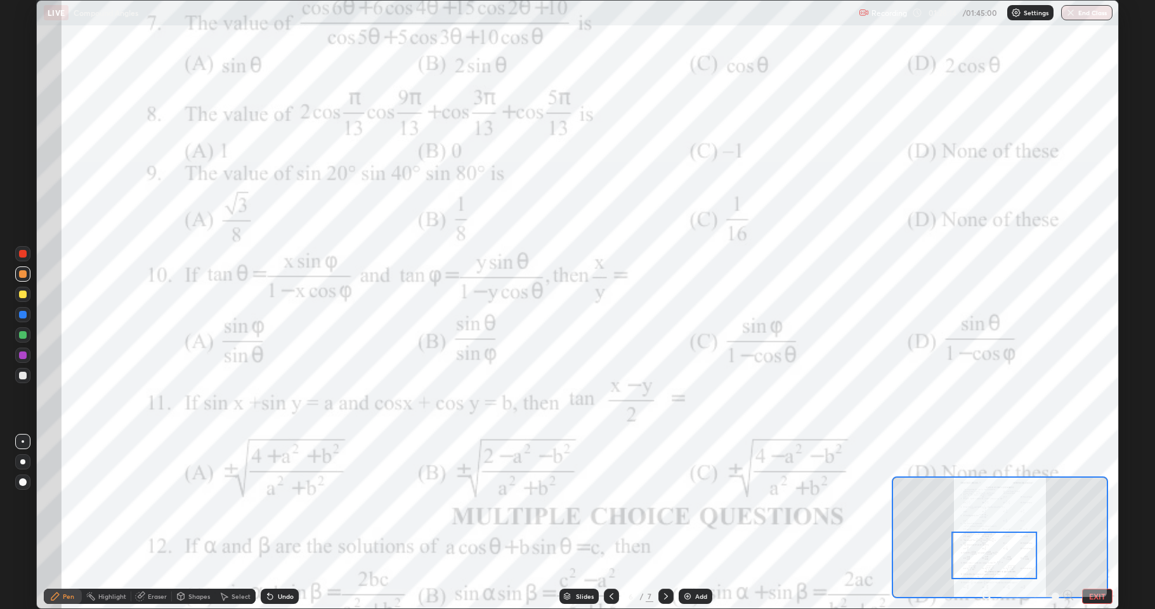
click at [665, 501] on icon at bounding box center [666, 596] width 10 height 10
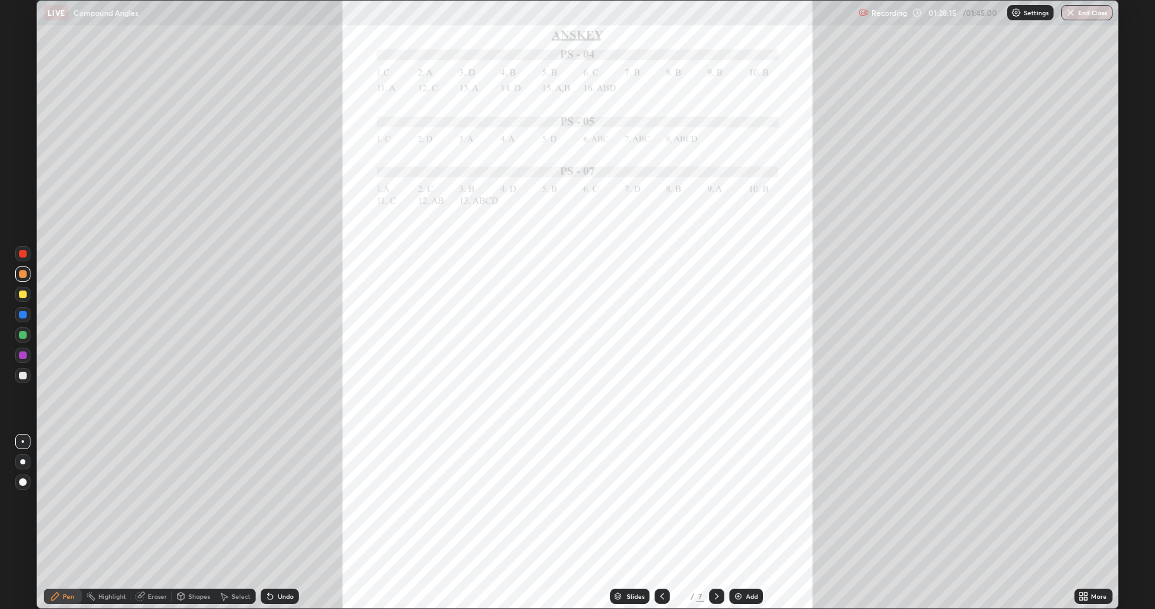
click at [657, 501] on icon at bounding box center [662, 596] width 10 height 10
click at [1084, 501] on icon at bounding box center [1085, 593] width 3 height 3
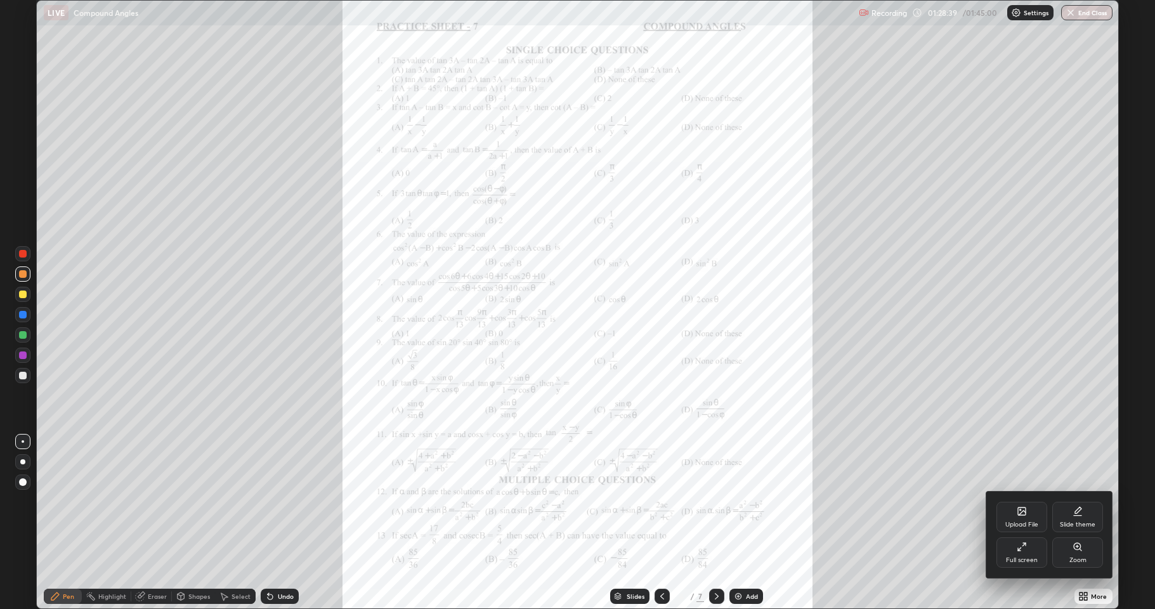
click at [1080, 501] on div "Zoom" at bounding box center [1077, 560] width 17 height 6
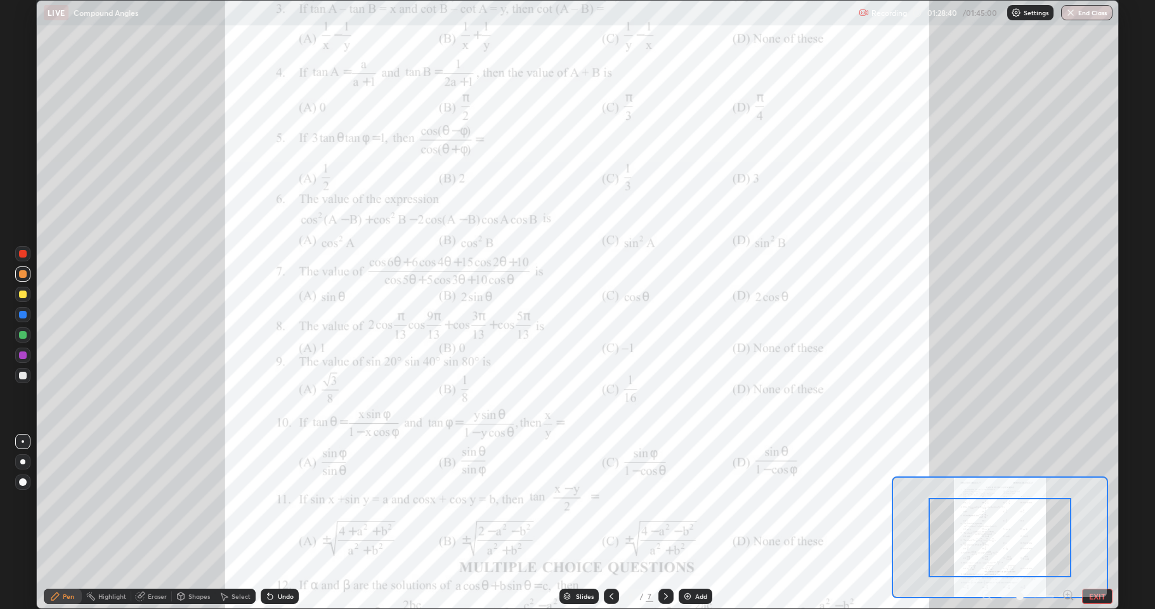
click at [1069, 501] on icon at bounding box center [1067, 594] width 8 height 8
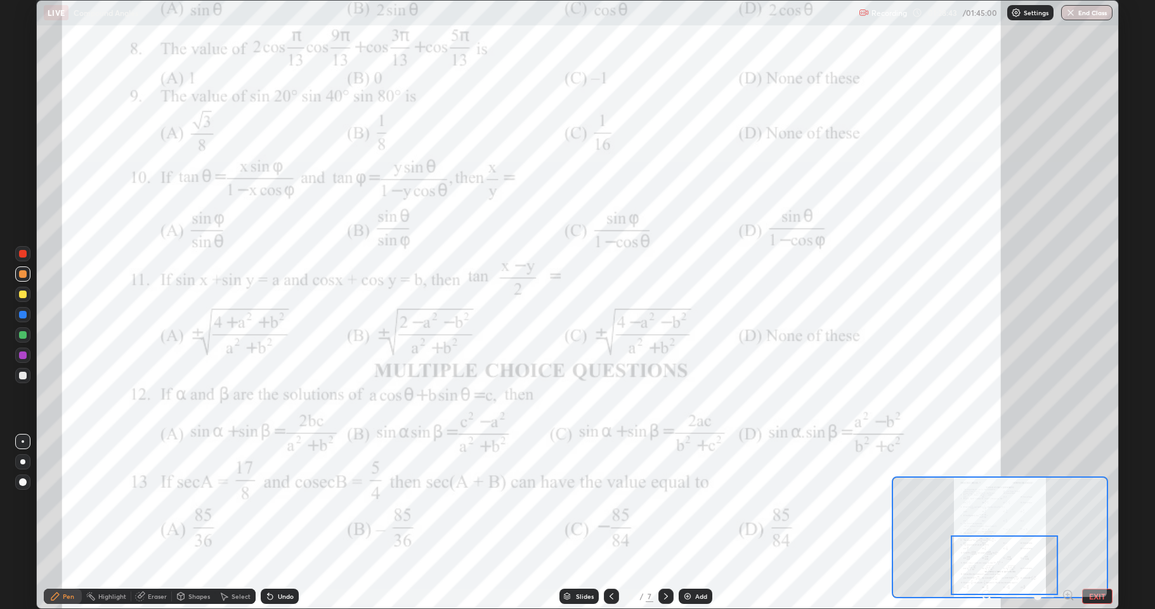
click at [1068, 501] on icon at bounding box center [1067, 594] width 13 height 13
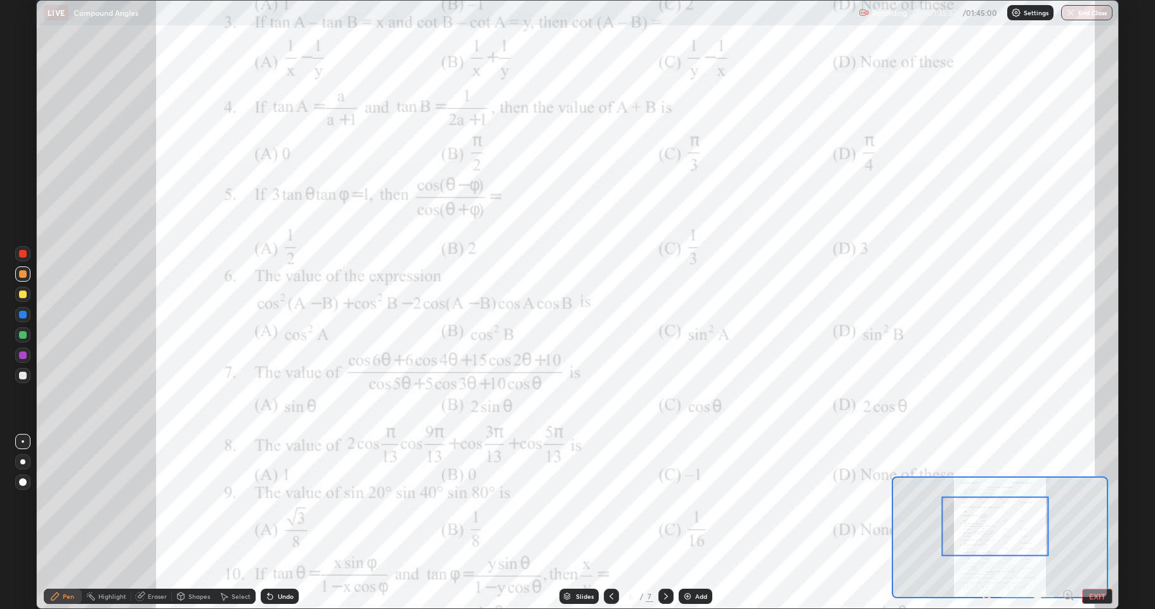
click at [988, 501] on icon at bounding box center [986, 594] width 13 height 13
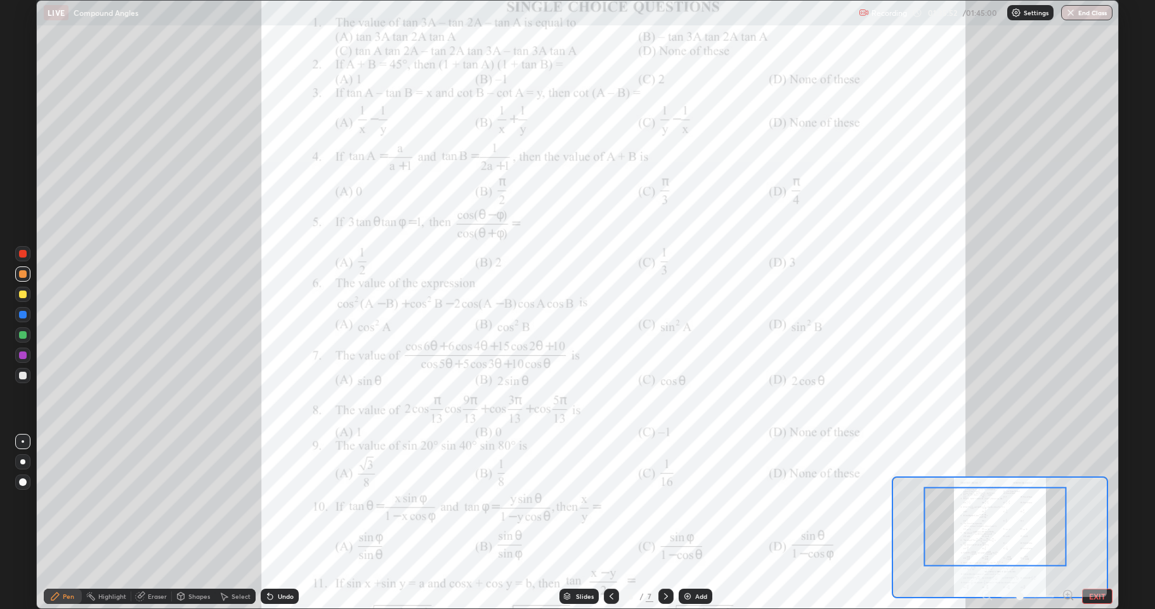
click at [985, 501] on div at bounding box center [1027, 595] width 94 height 15
click at [984, 501] on div at bounding box center [1027, 595] width 94 height 15
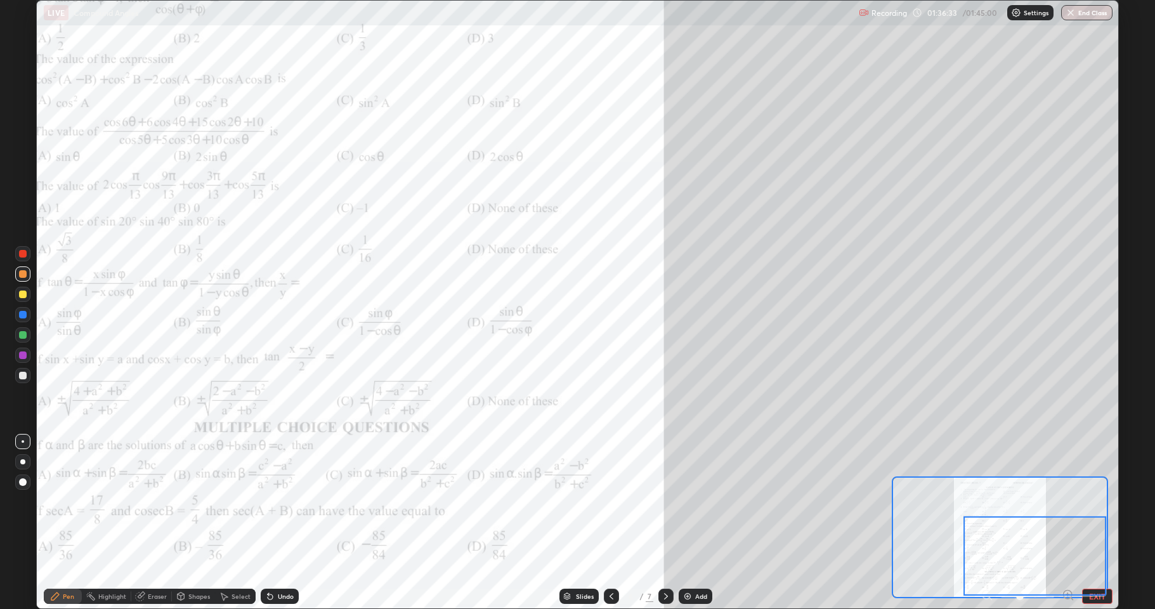
click at [277, 501] on div "Undo" at bounding box center [280, 595] width 38 height 15
click at [273, 501] on div "Undo" at bounding box center [280, 595] width 38 height 15
click at [270, 501] on div "Undo" at bounding box center [280, 595] width 38 height 15
click at [273, 501] on div "Undo" at bounding box center [280, 595] width 38 height 15
click at [269, 501] on icon at bounding box center [270, 596] width 5 height 5
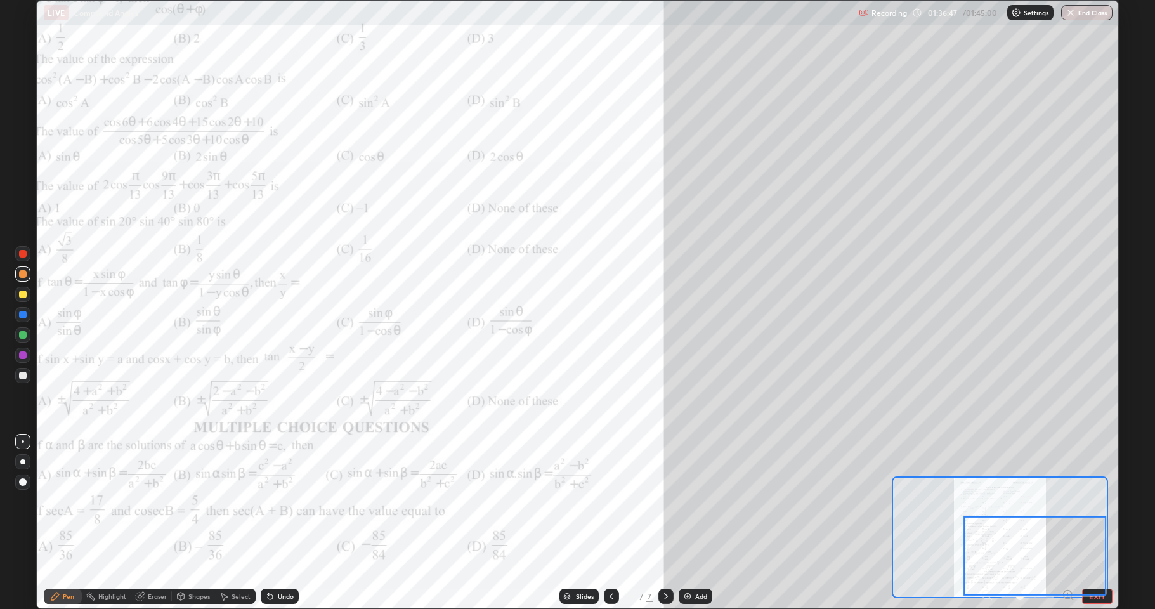
click at [268, 501] on icon at bounding box center [270, 596] width 5 height 5
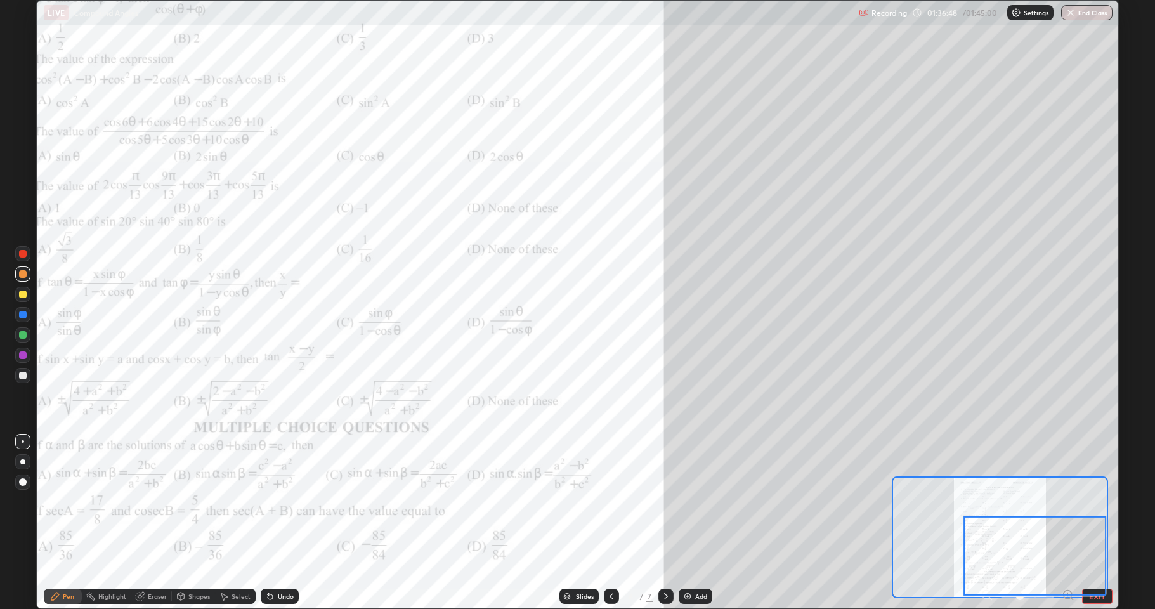
click at [268, 501] on icon at bounding box center [270, 596] width 5 height 5
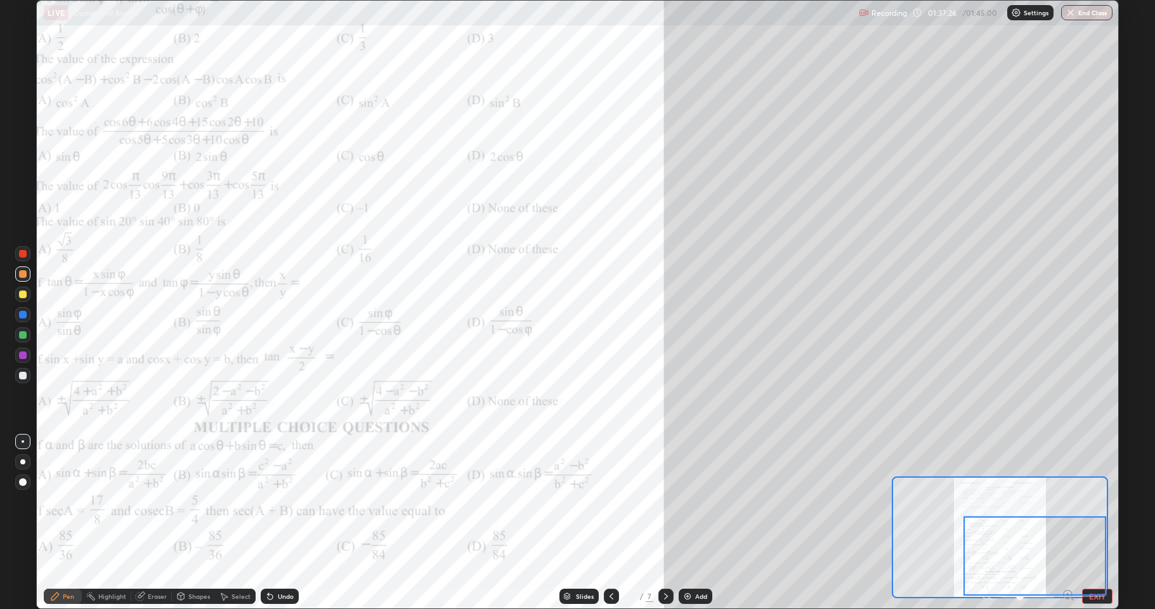
click at [268, 501] on icon at bounding box center [270, 596] width 5 height 5
click at [262, 501] on div "Undo" at bounding box center [280, 595] width 38 height 15
click at [263, 501] on div "Undo" at bounding box center [280, 595] width 38 height 15
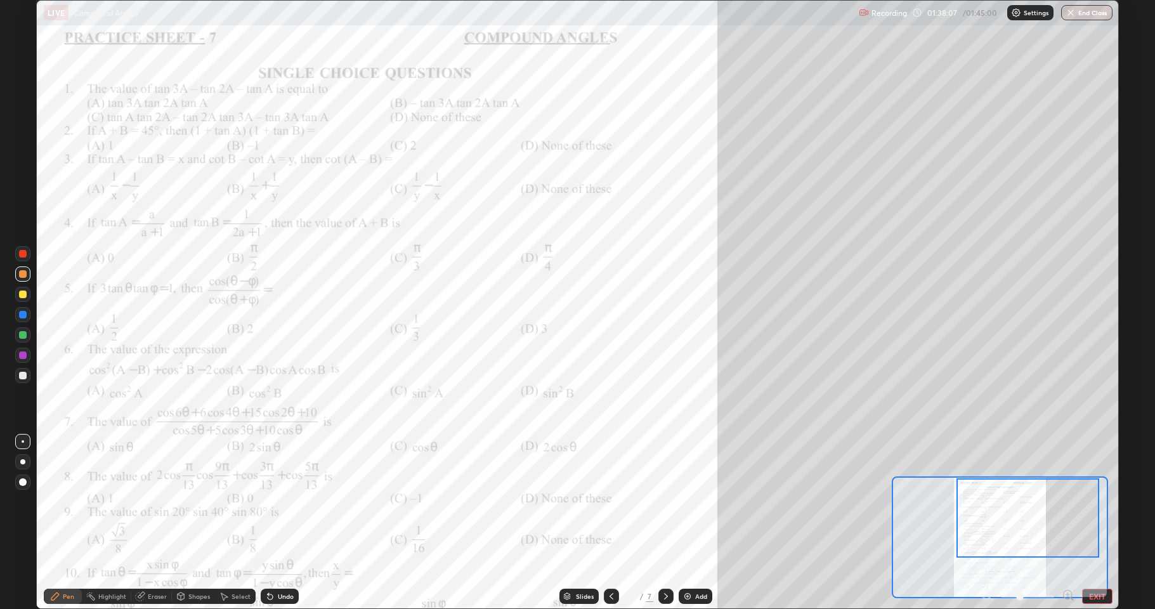
click at [1101, 501] on div "Pen Highlight Eraser Shapes Select Undo Slides 6 / 7 Add EXIT" at bounding box center [577, 595] width 1082 height 25
click at [1096, 501] on button "EXIT" at bounding box center [1097, 595] width 30 height 15
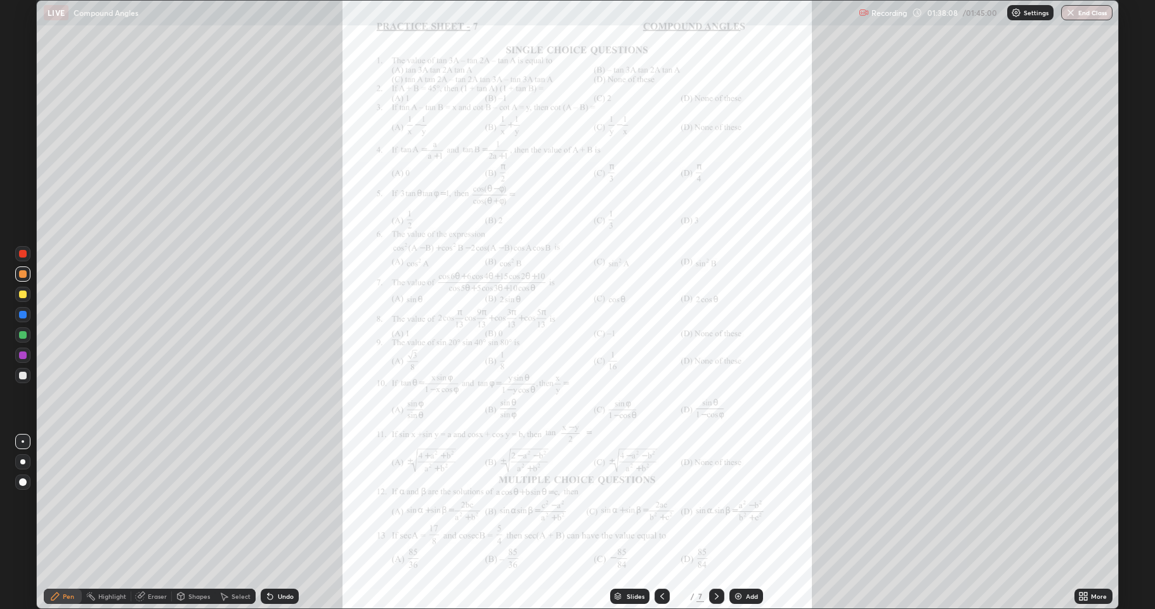
click at [1086, 501] on icon at bounding box center [1085, 593] width 3 height 3
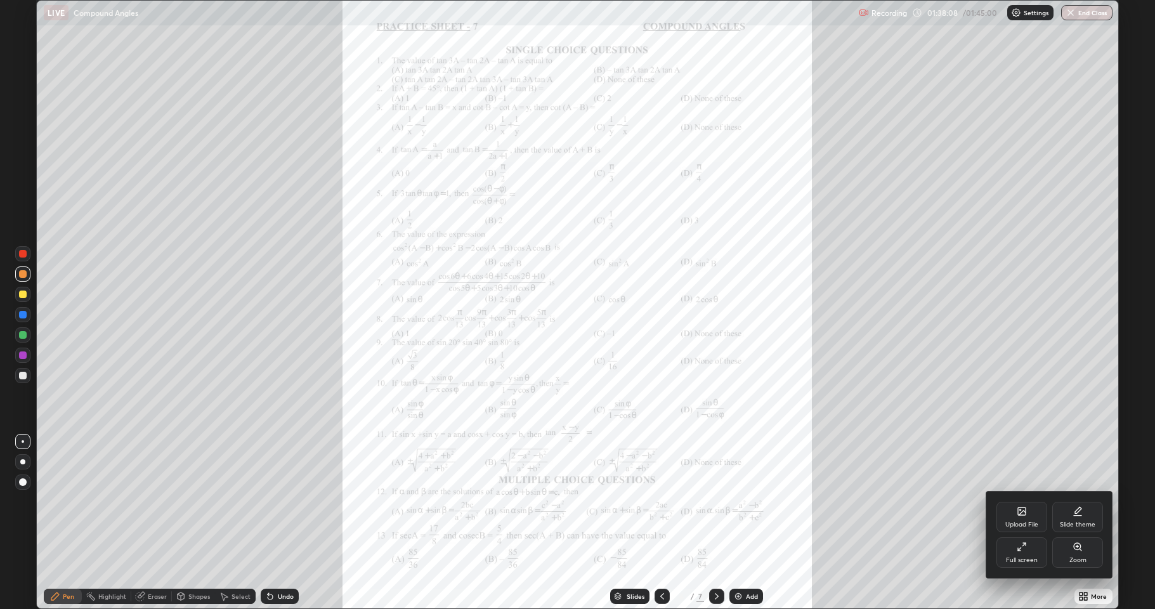
click at [1021, 501] on div "Full screen" at bounding box center [1022, 560] width 32 height 6
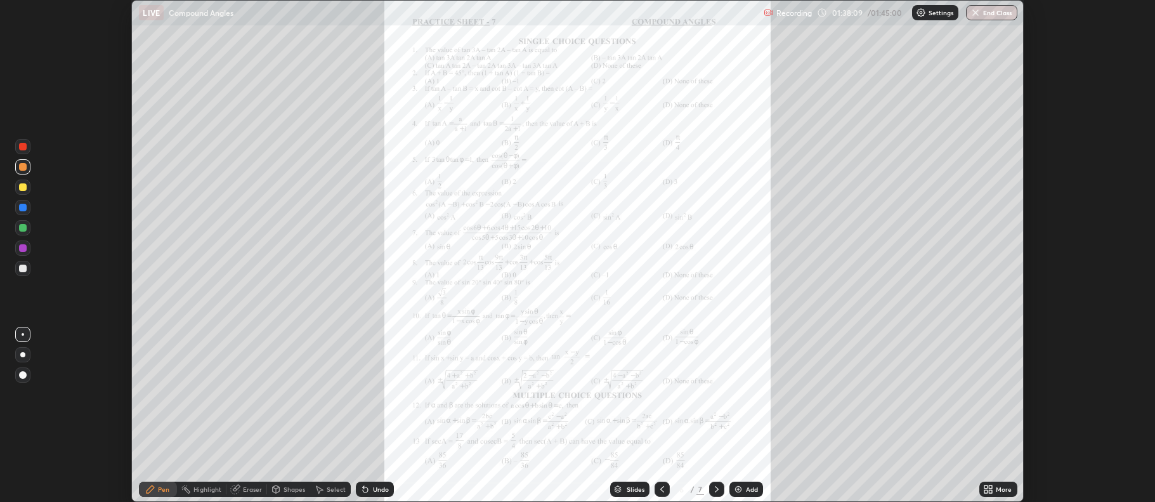
scroll to position [62905, 62252]
click at [1009, 492] on div "More" at bounding box center [1003, 489] width 16 height 6
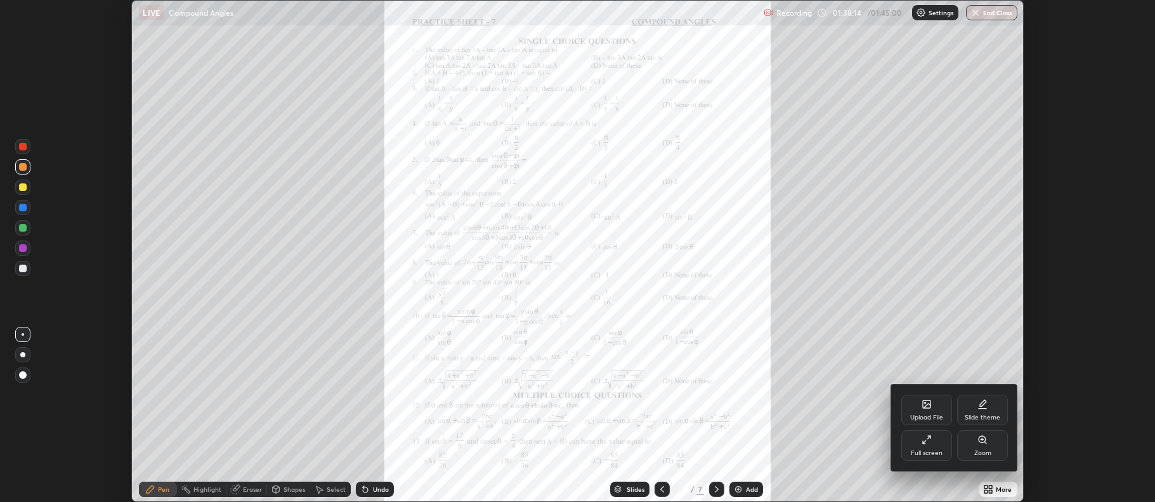
click at [869, 455] on div at bounding box center [577, 251] width 1155 height 502
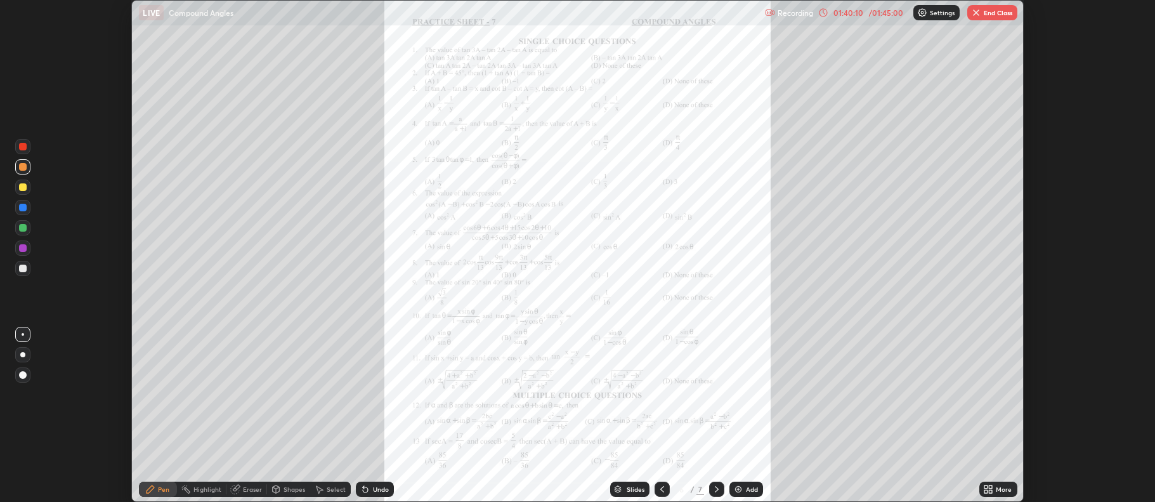
click at [999, 13] on button "End Class" at bounding box center [992, 12] width 50 height 15
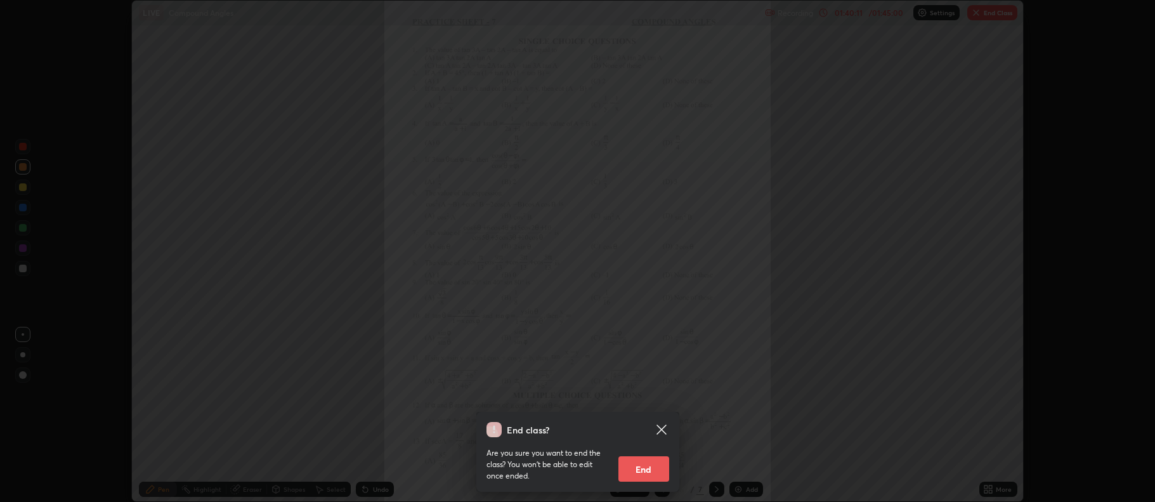
click at [656, 474] on button "End" at bounding box center [643, 468] width 51 height 25
